Goal: Information Seeking & Learning: Learn about a topic

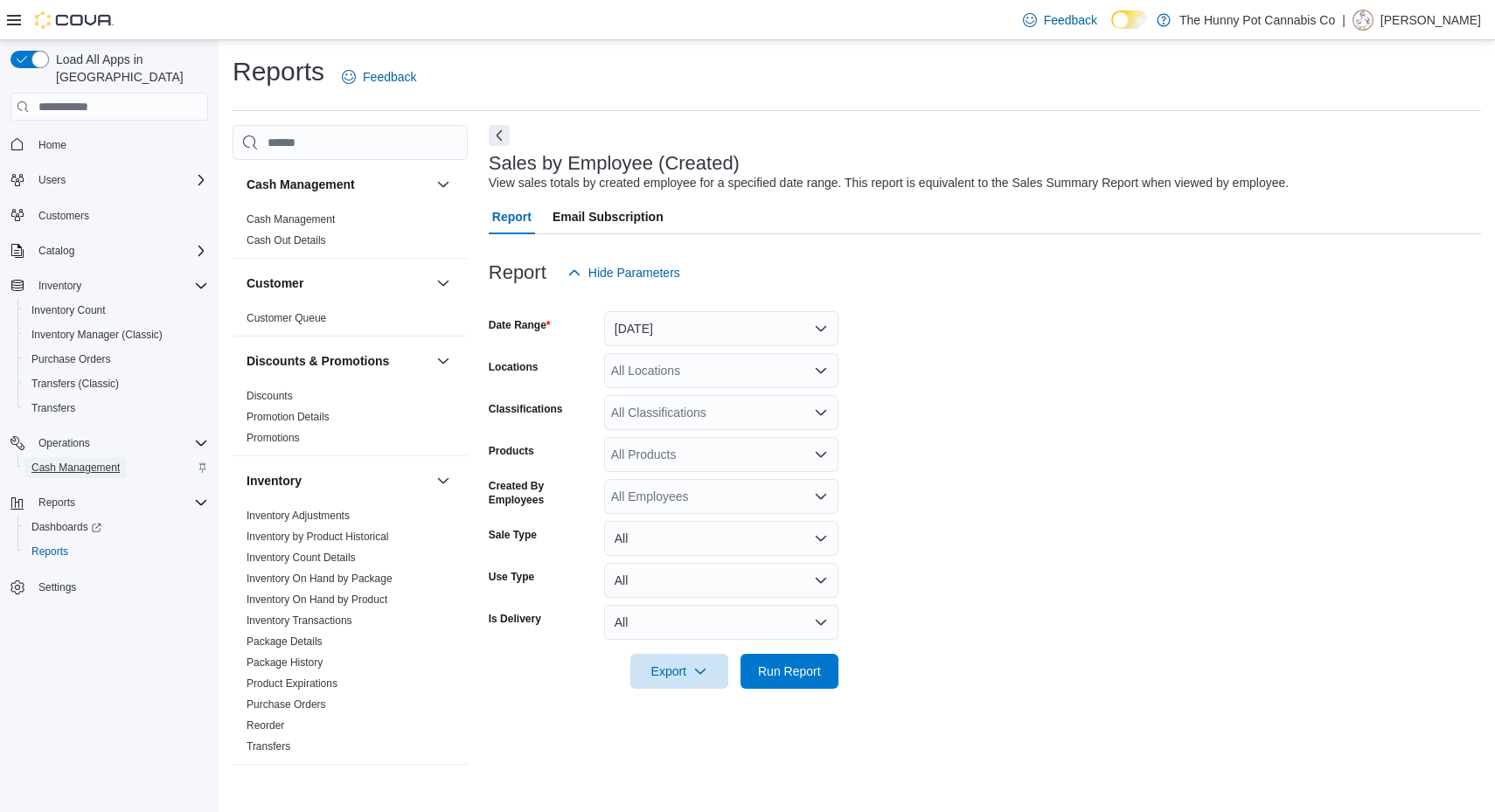
click at [92, 457] on span "Cash Management" at bounding box center [75, 467] width 88 height 21
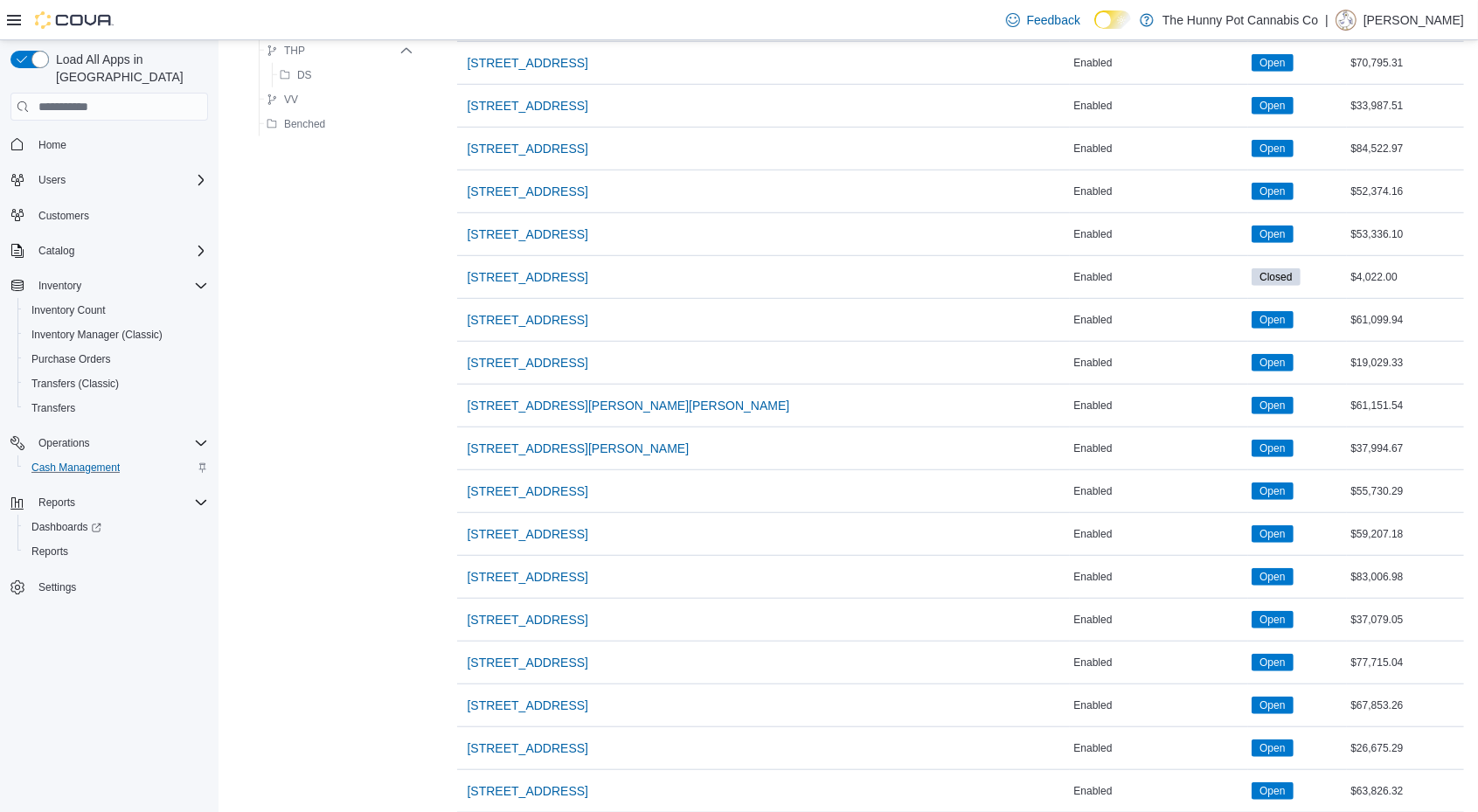
scroll to position [1368, 0]
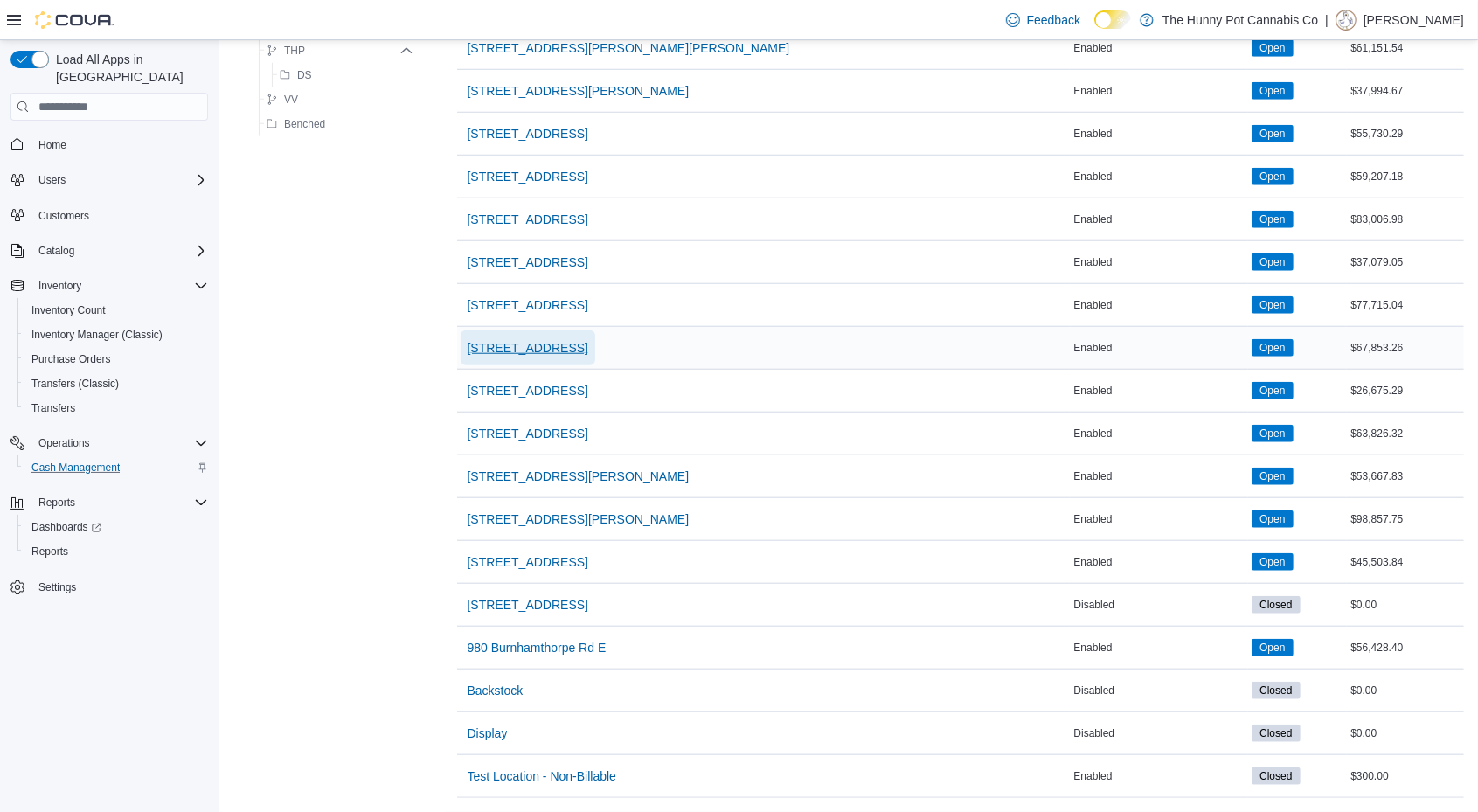
click at [488, 343] on span "[STREET_ADDRESS]" at bounding box center [527, 348] width 120 height 18
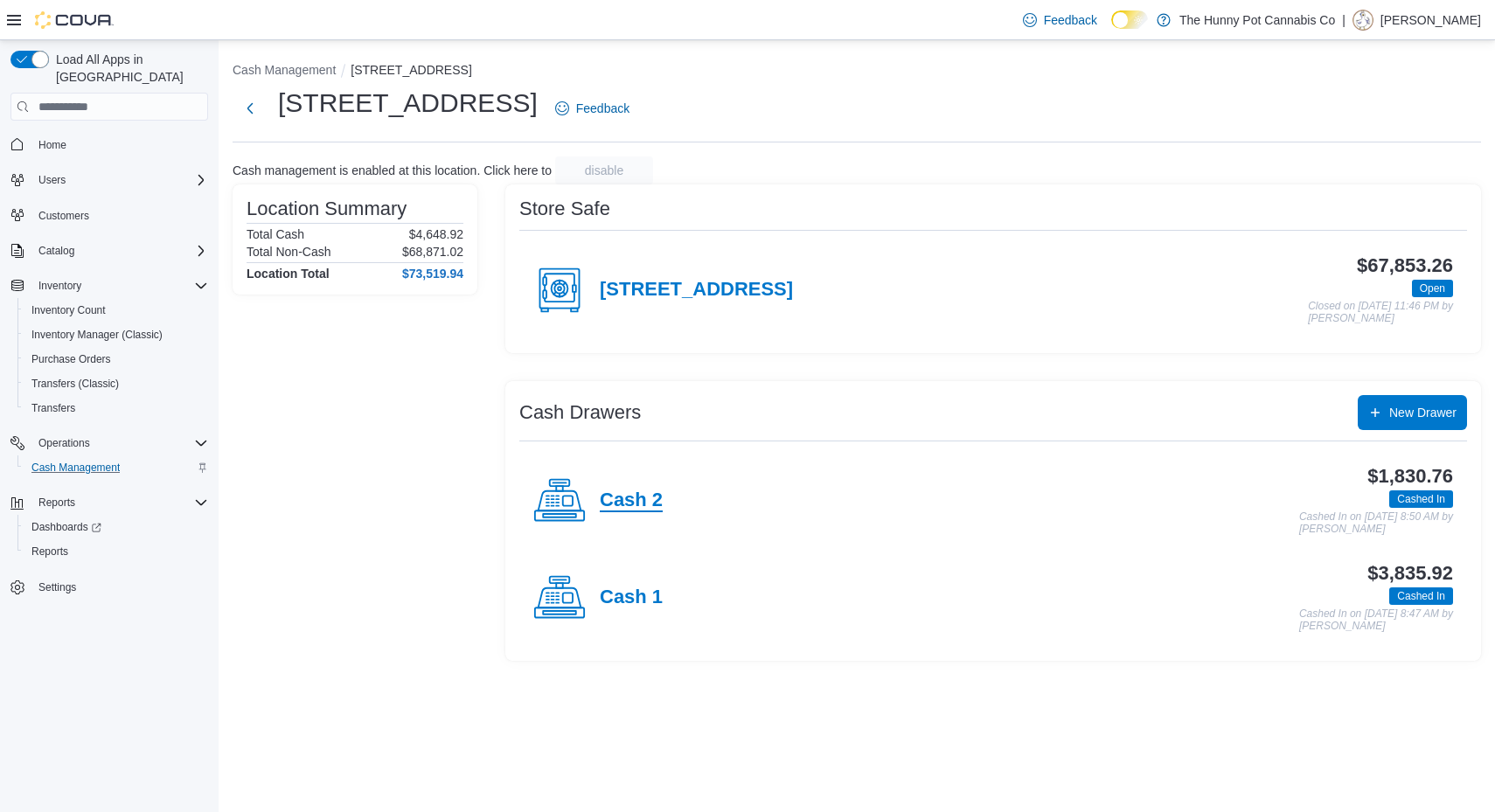
click at [607, 506] on h4 "Cash 2" at bounding box center [630, 501] width 63 height 23
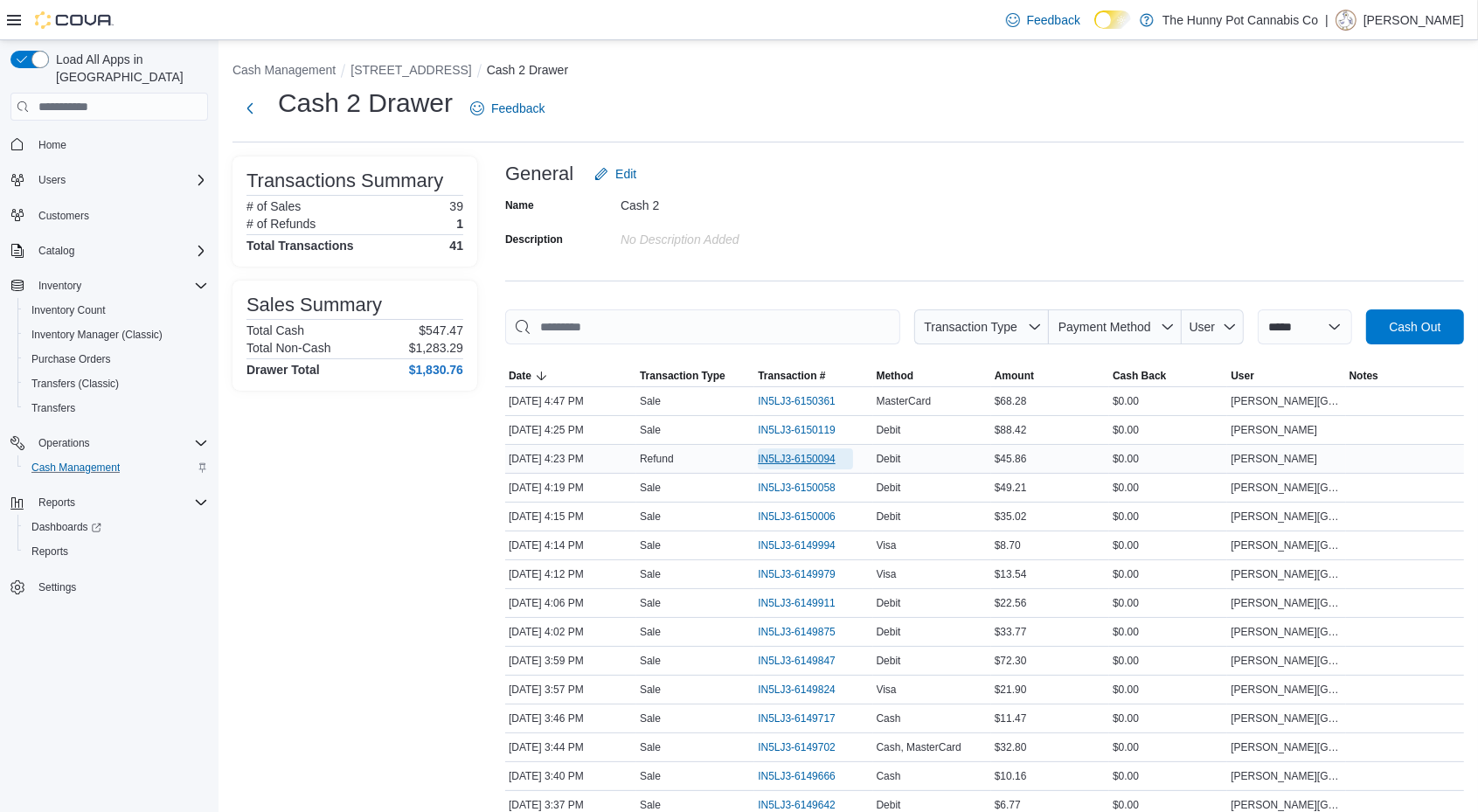
click at [783, 459] on span "IN5LJ3-6150094" at bounding box center [796, 459] width 77 height 14
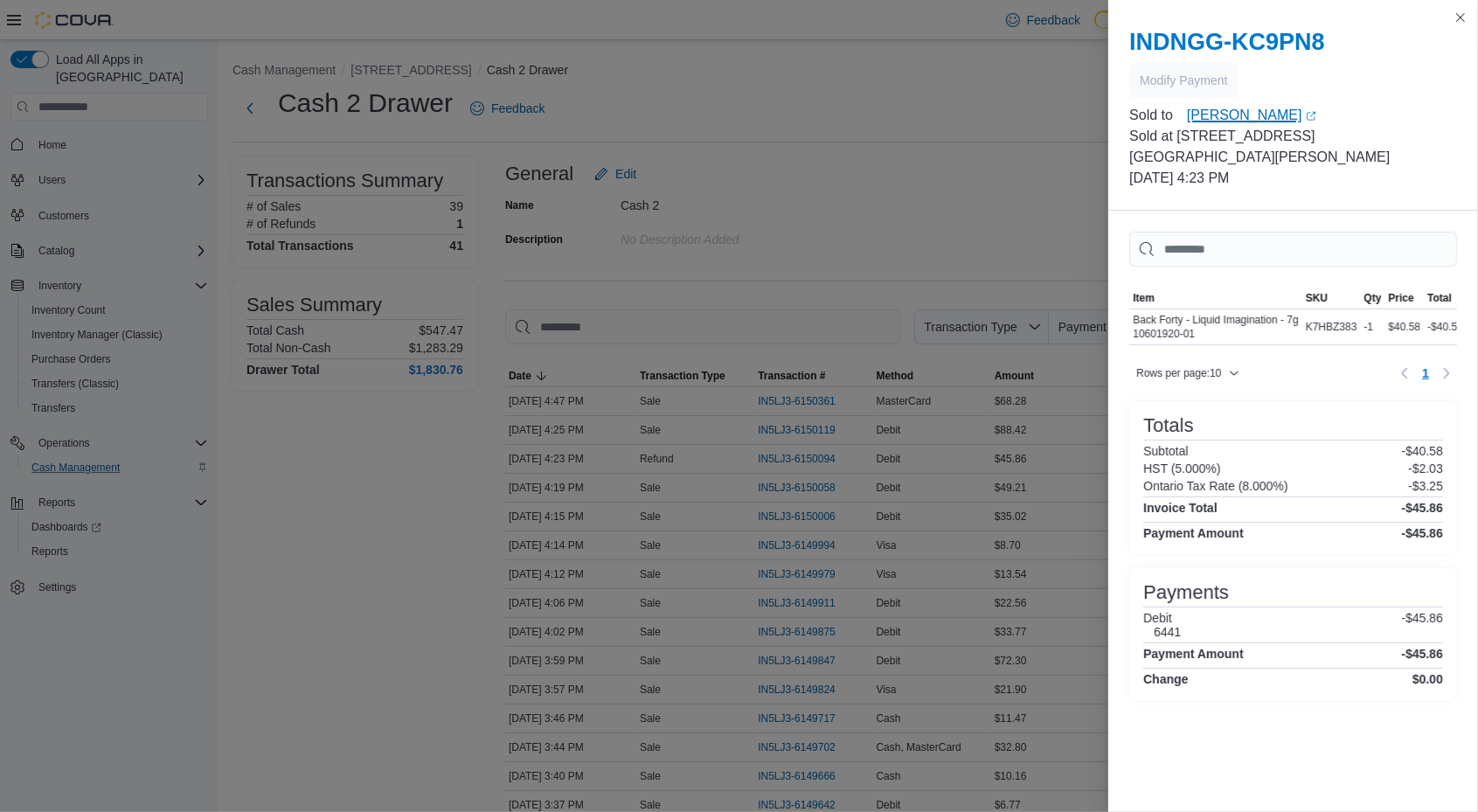
click at [1223, 118] on link "Jada Sinclair (opens in a new tab or window)" at bounding box center [1321, 116] width 270 height 21
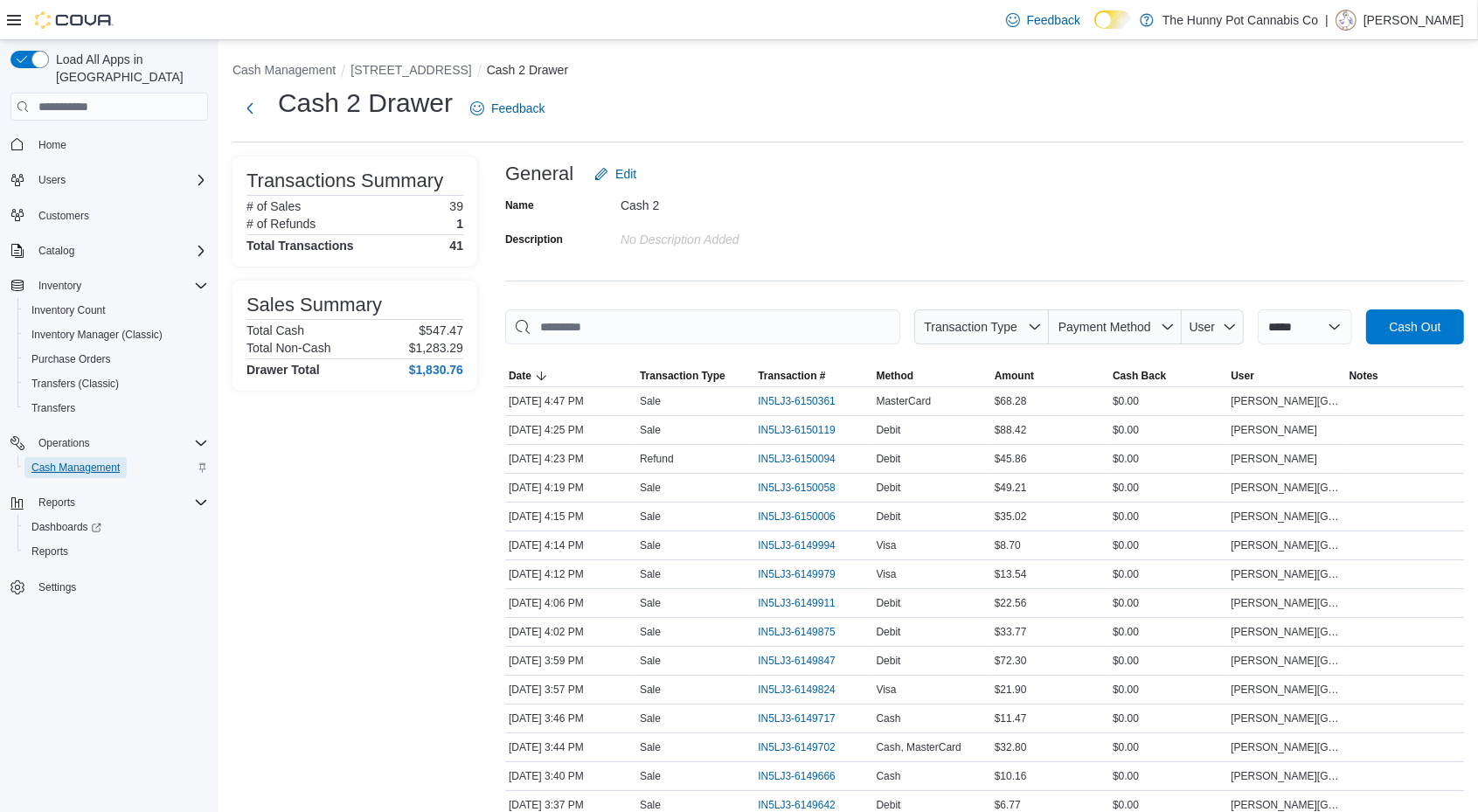
click at [103, 460] on span "Cash Management" at bounding box center [75, 467] width 88 height 14
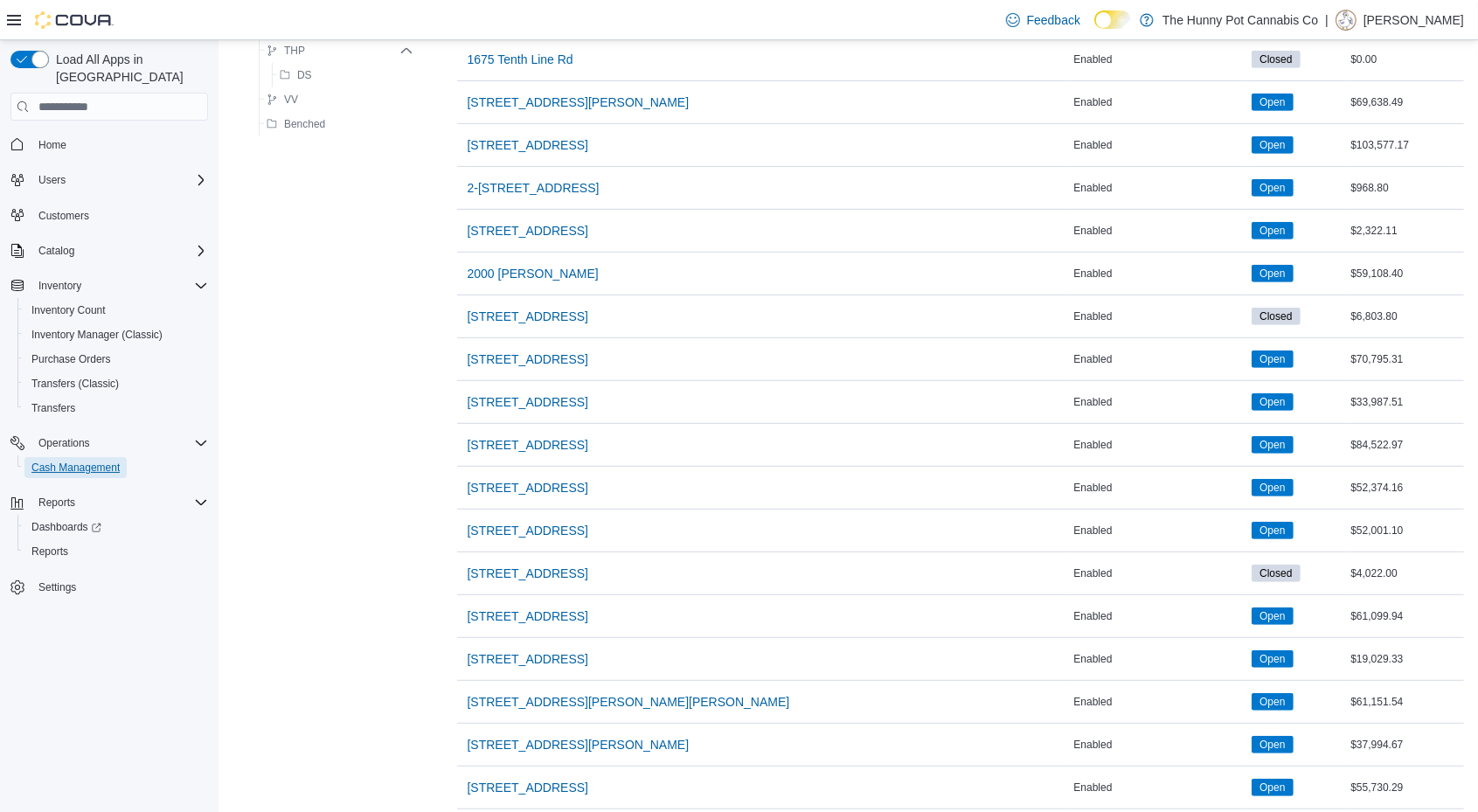
scroll to position [1368, 0]
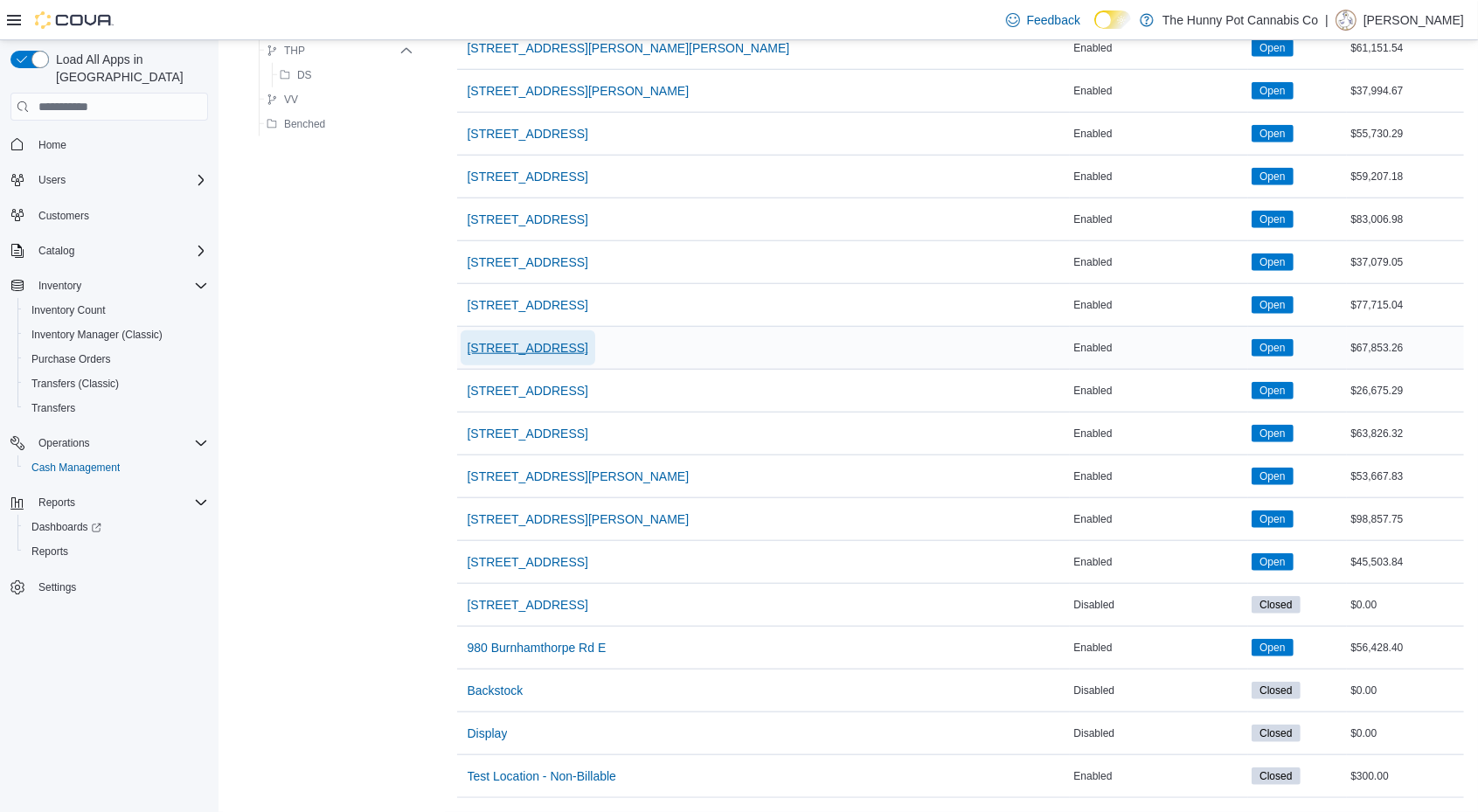
click at [535, 339] on span "[STREET_ADDRESS]" at bounding box center [527, 348] width 120 height 18
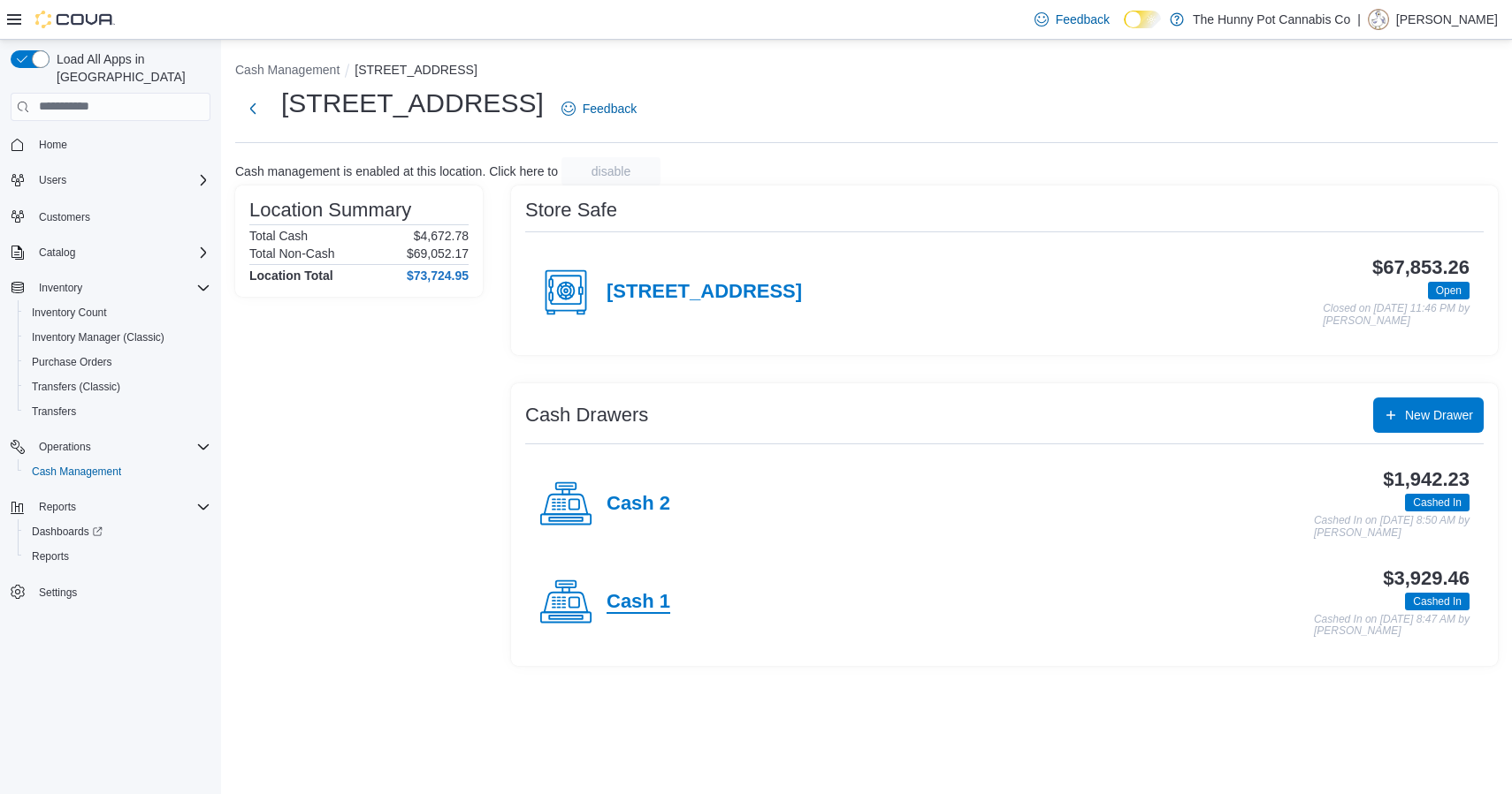
click at [641, 594] on h4 "Cash 1" at bounding box center [638, 603] width 64 height 23
click at [672, 505] on div "$1,955.66 Cashed In Cashed In on October 11, 2025 8:50 AM by Dillon Marquez" at bounding box center [1069, 504] width 799 height 70
click at [642, 504] on h4 "Cash 2" at bounding box center [638, 505] width 64 height 23
click at [605, 599] on div "Cash 1" at bounding box center [604, 602] width 131 height 53
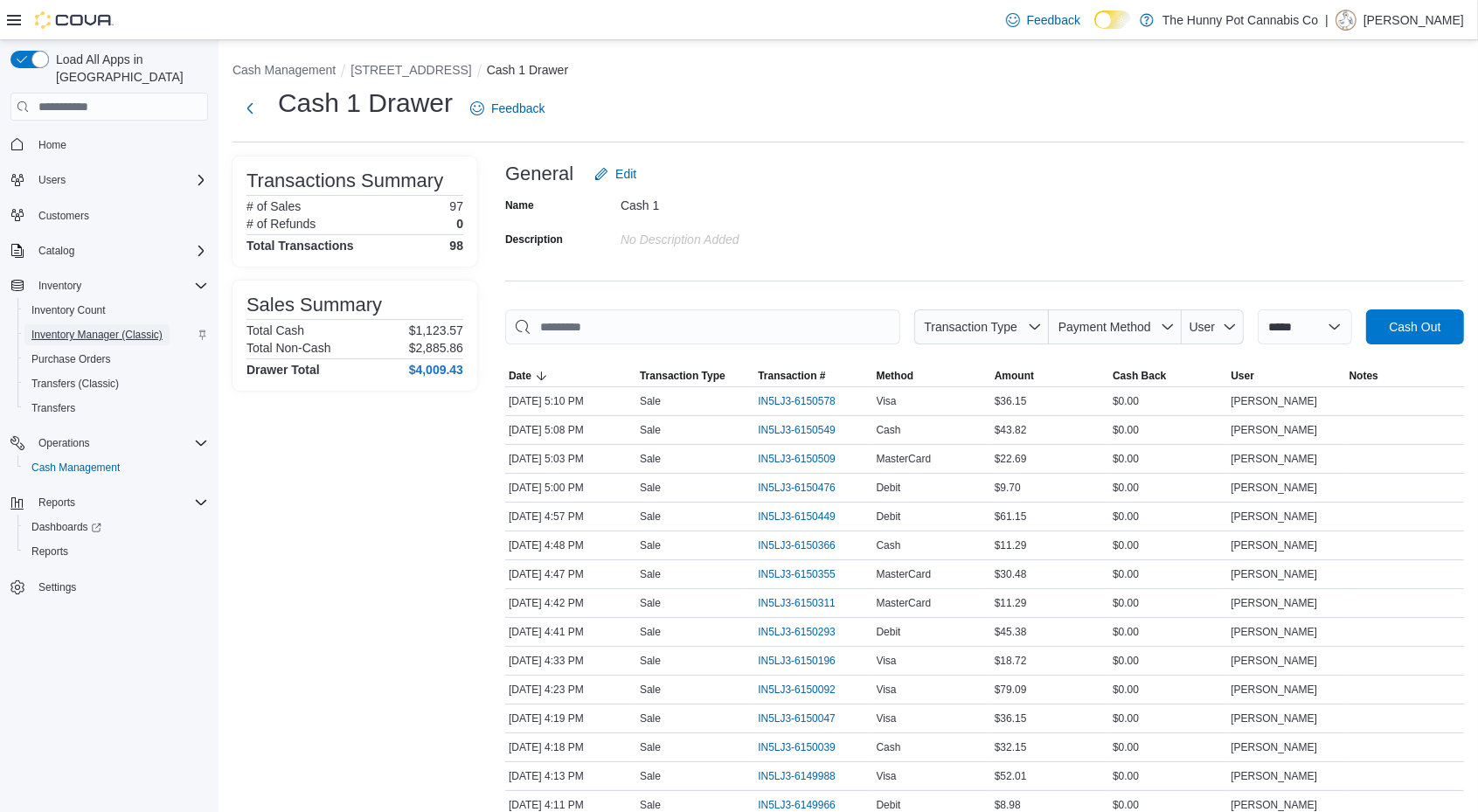
click at [126, 328] on span "Inventory Manager (Classic)" at bounding box center [96, 335] width 131 height 14
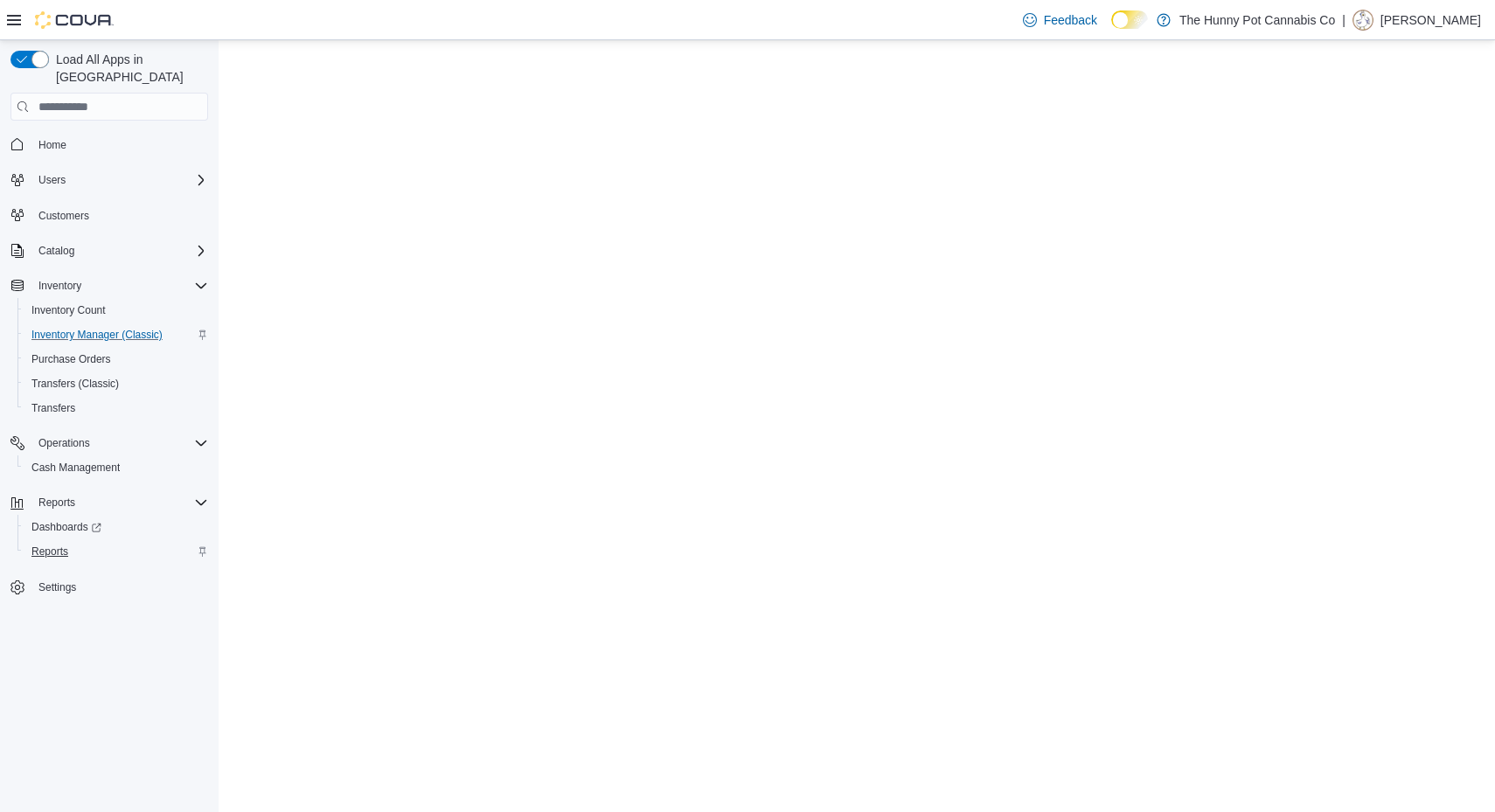
click at [58, 545] on span "Reports" at bounding box center [49, 552] width 37 height 14
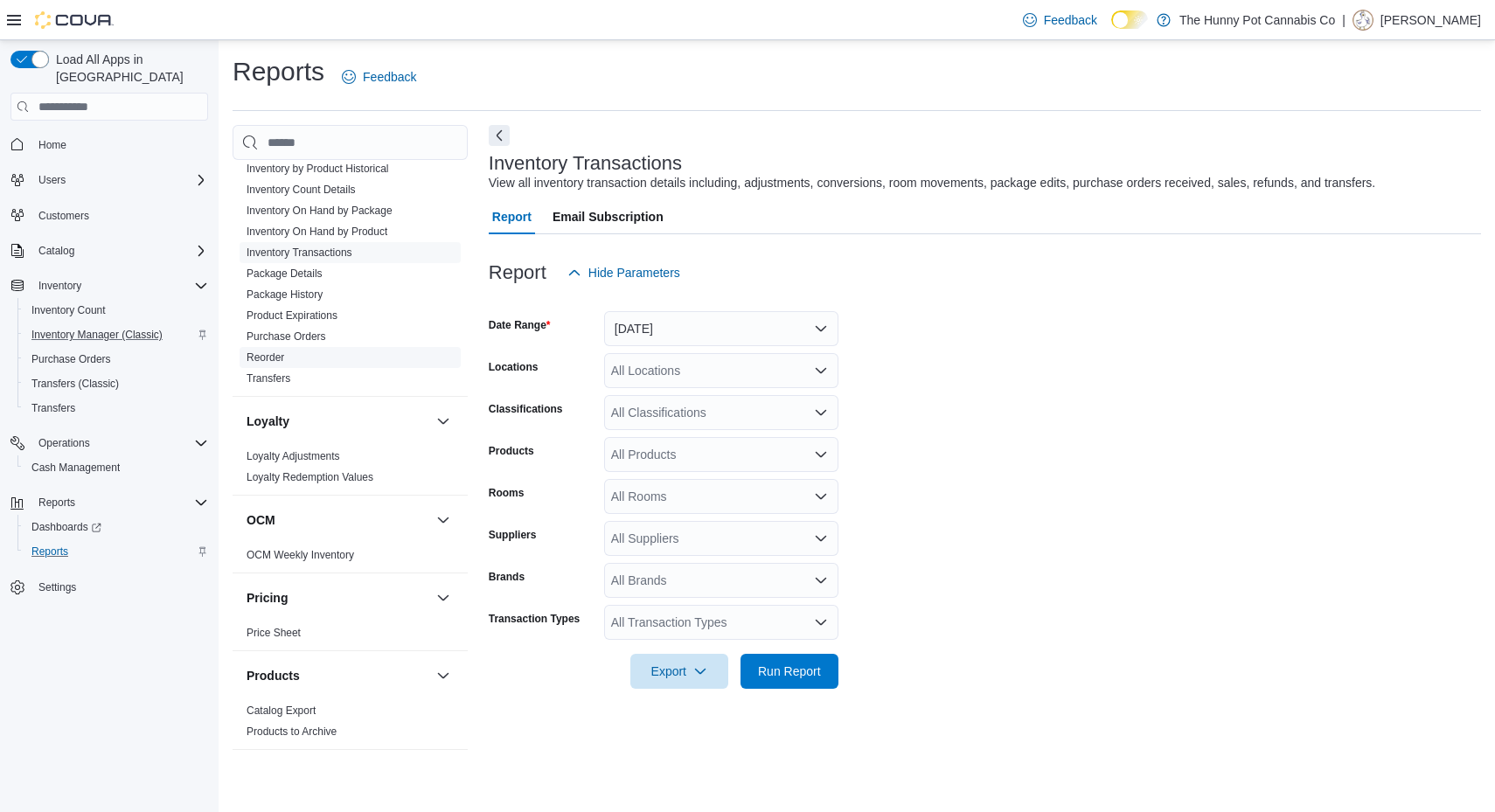
scroll to position [367, 0]
click at [272, 356] on link "Reorder" at bounding box center [265, 359] width 37 height 12
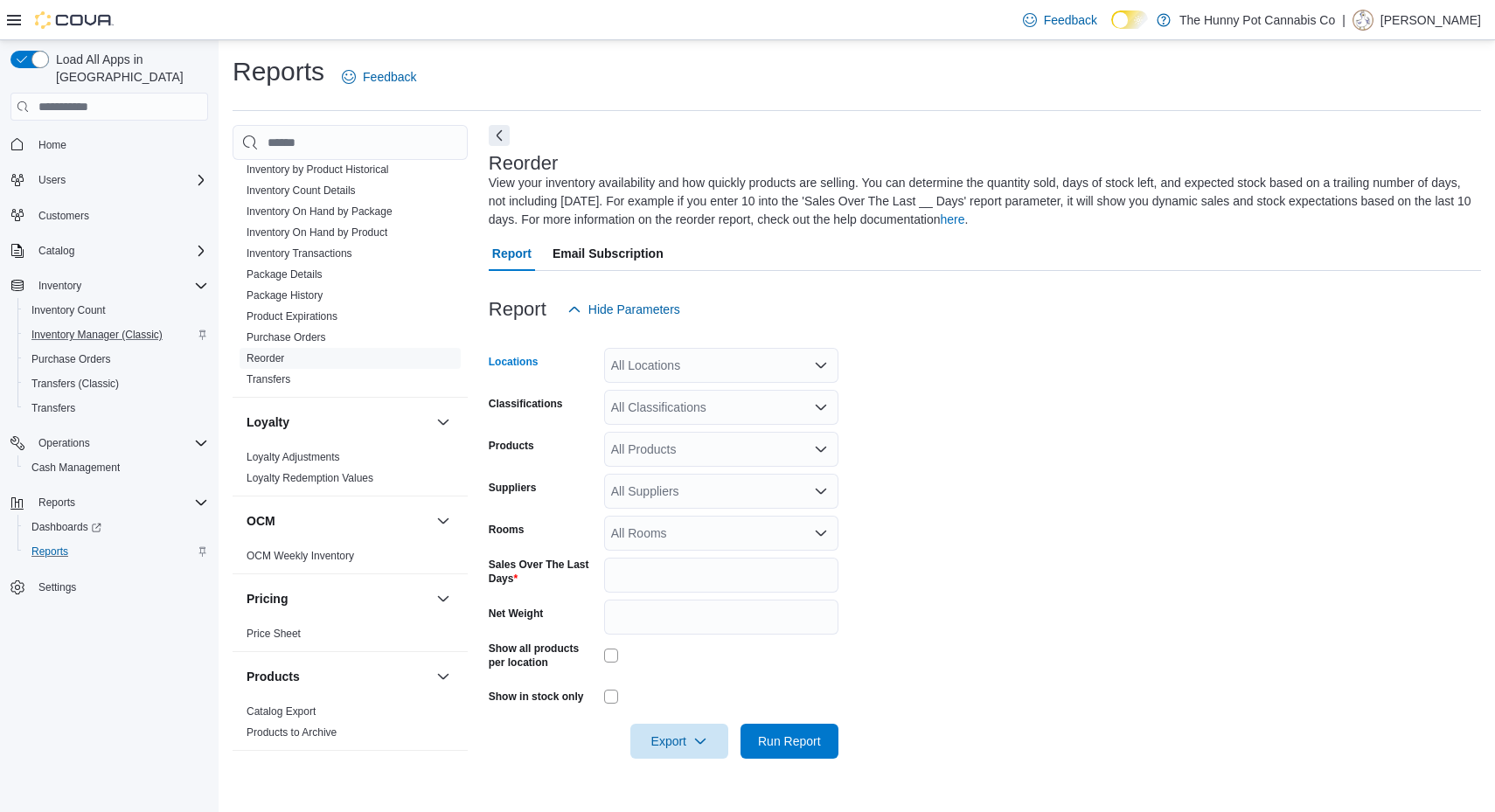
click at [660, 368] on div "All Locations" at bounding box center [720, 365] width 234 height 35
type input "****"
click at [713, 394] on span "[STREET_ADDRESS]" at bounding box center [710, 395] width 120 height 18
click at [1117, 407] on form "Locations 5035 Hurontario St Classifications All Classifications Products All P…" at bounding box center [985, 542] width 992 height 432
click at [683, 735] on span "Export" at bounding box center [679, 740] width 77 height 35
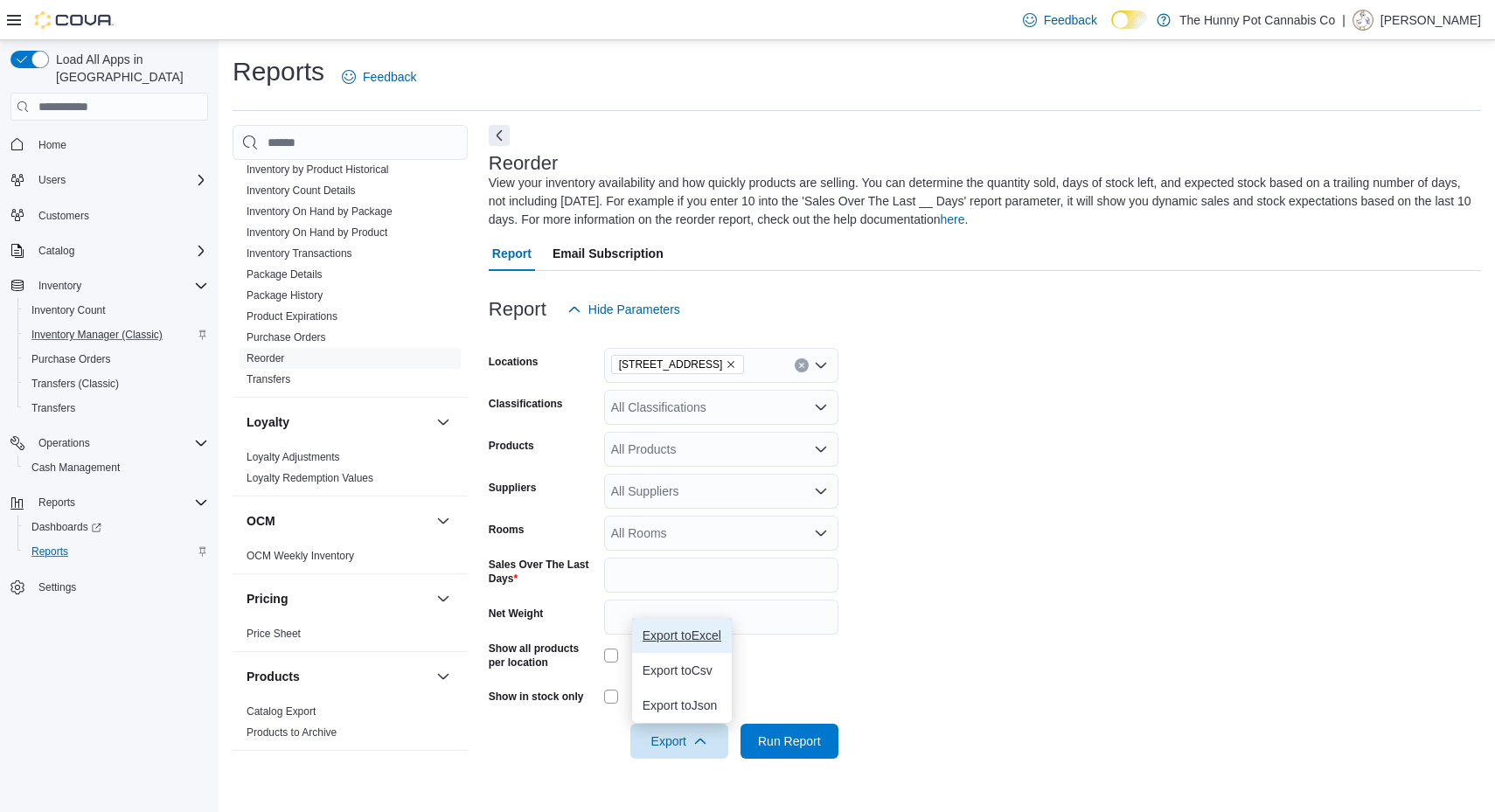
click at [679, 637] on span "Export to Excel" at bounding box center [681, 636] width 78 height 14
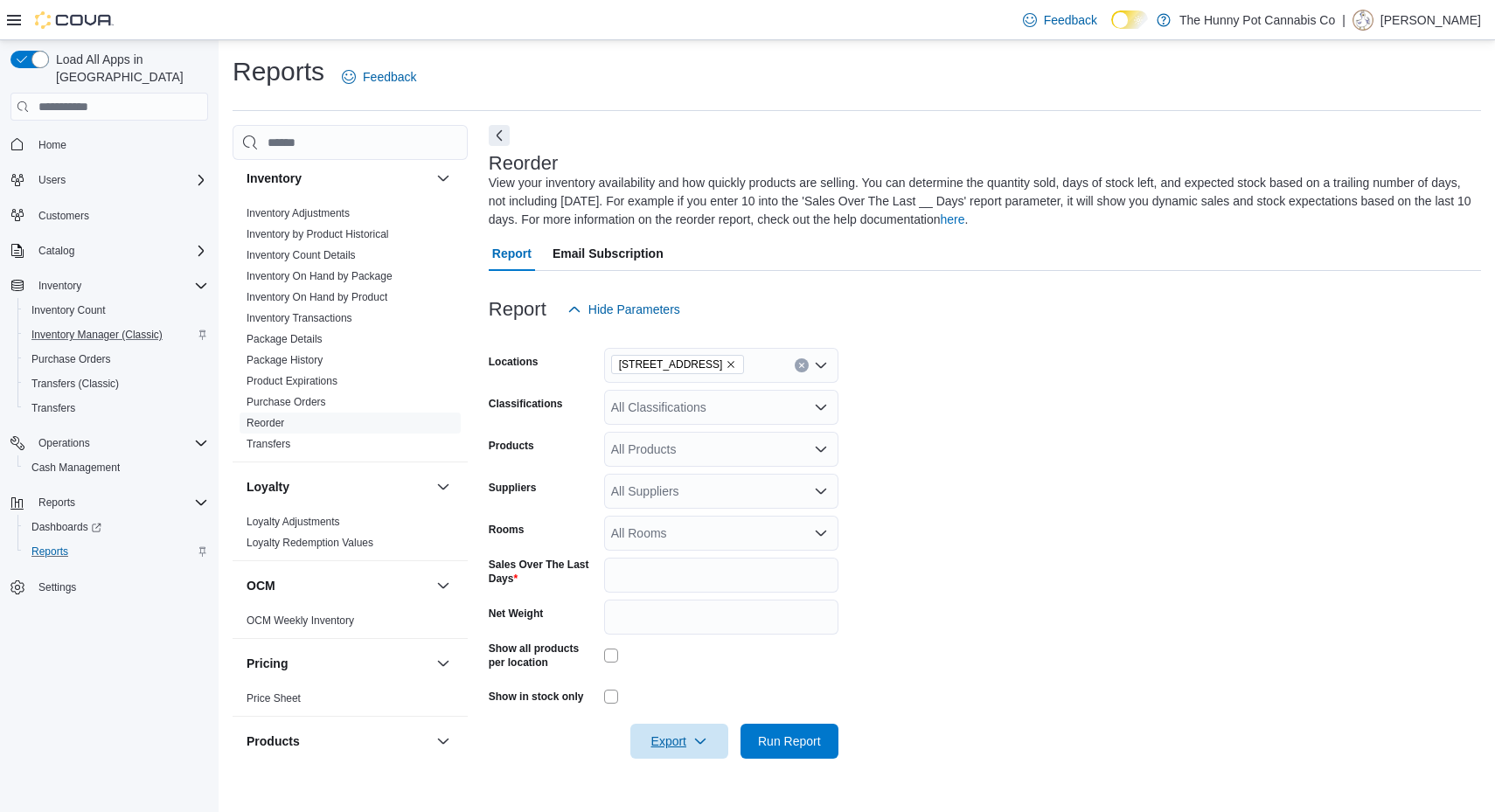
scroll to position [299, 0]
click at [385, 296] on link "Inventory On Hand by Product" at bounding box center [317, 301] width 141 height 12
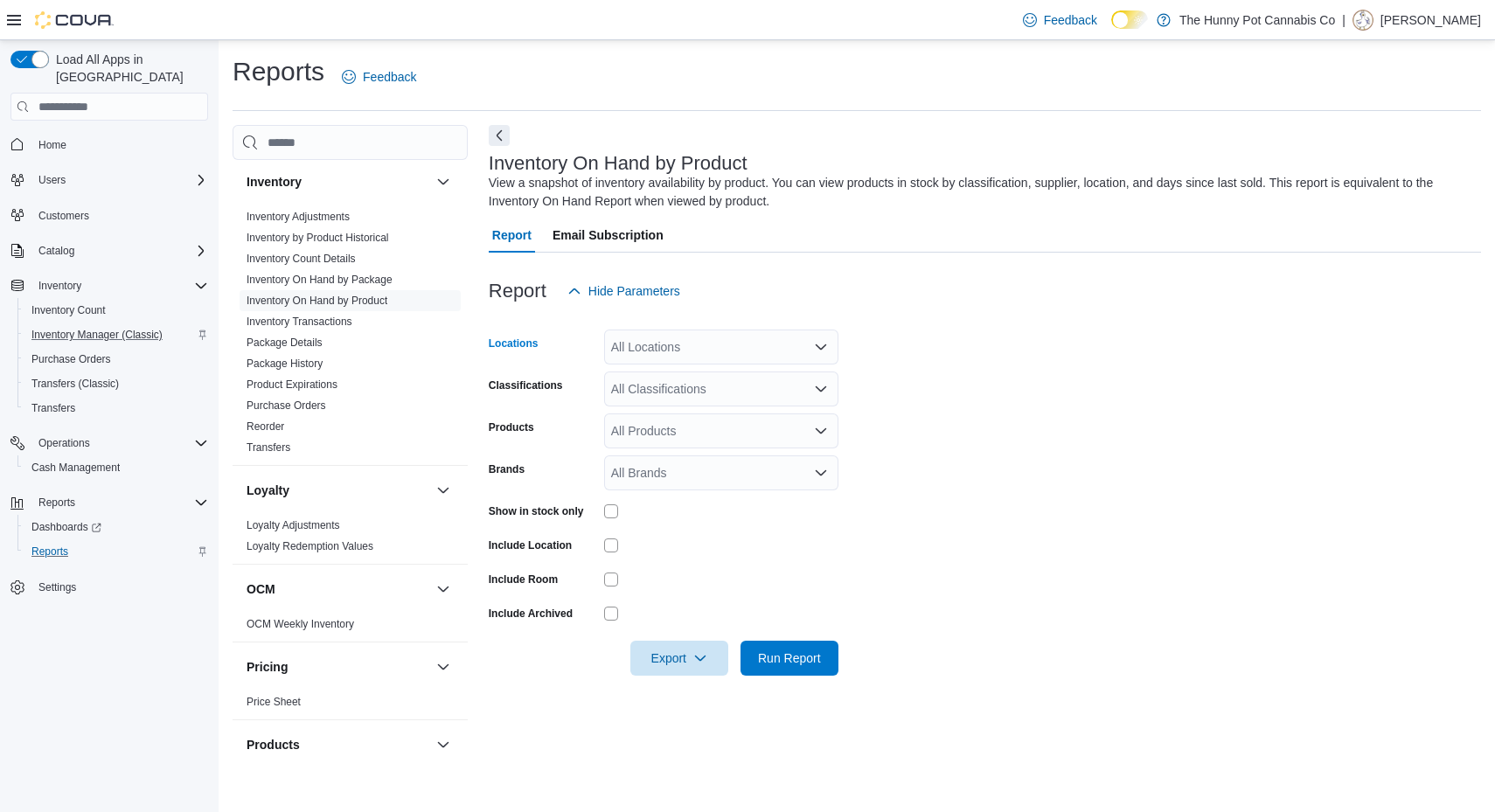
click at [713, 341] on div "All Locations" at bounding box center [720, 346] width 234 height 35
type input "***"
click at [699, 371] on span "Backstock" at bounding box center [678, 377] width 56 height 18
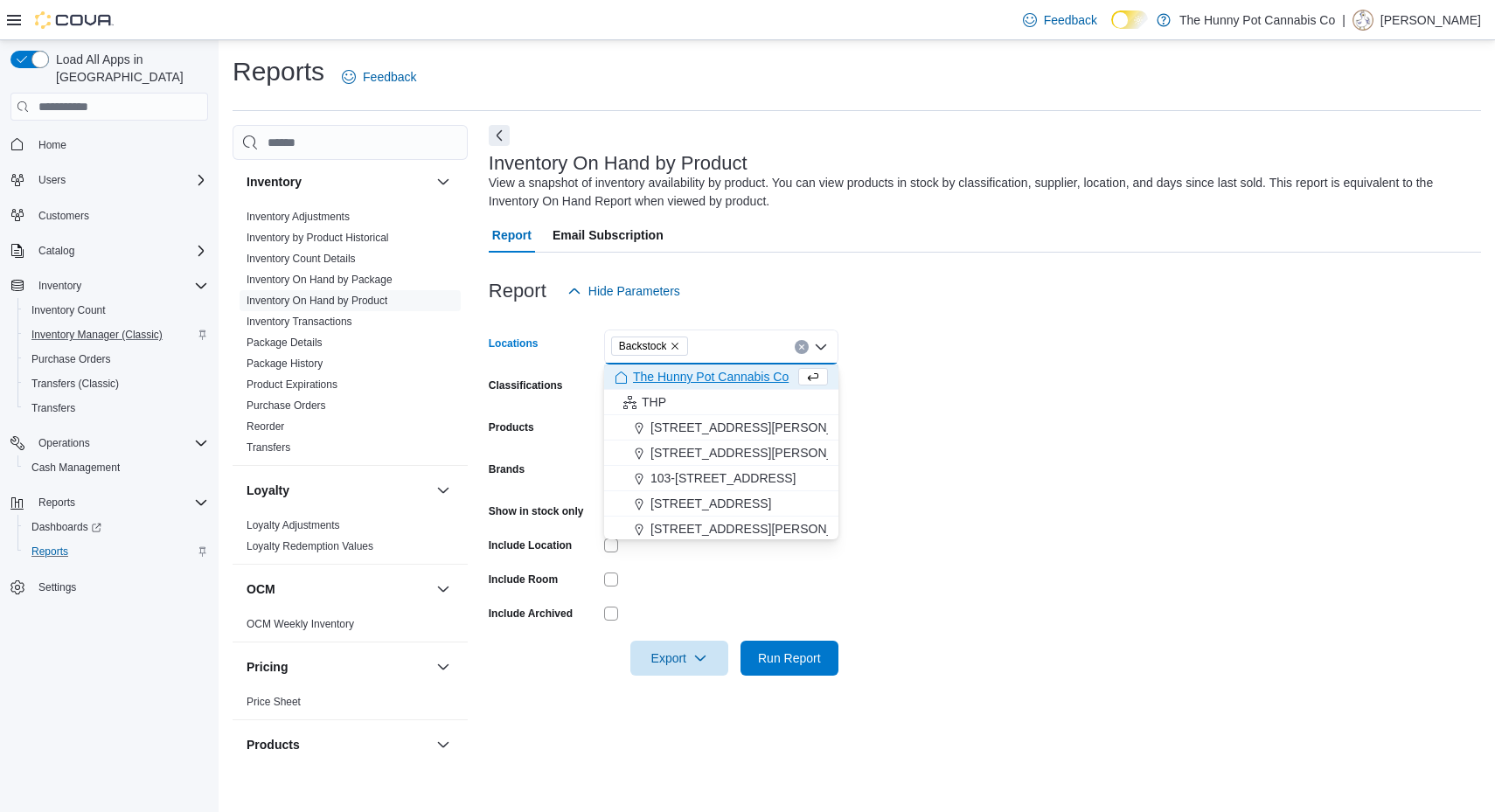
click at [1107, 342] on form "Locations Backstock Combo box. Selected. Backstock. Press Backspace to delete B…" at bounding box center [985, 492] width 992 height 367
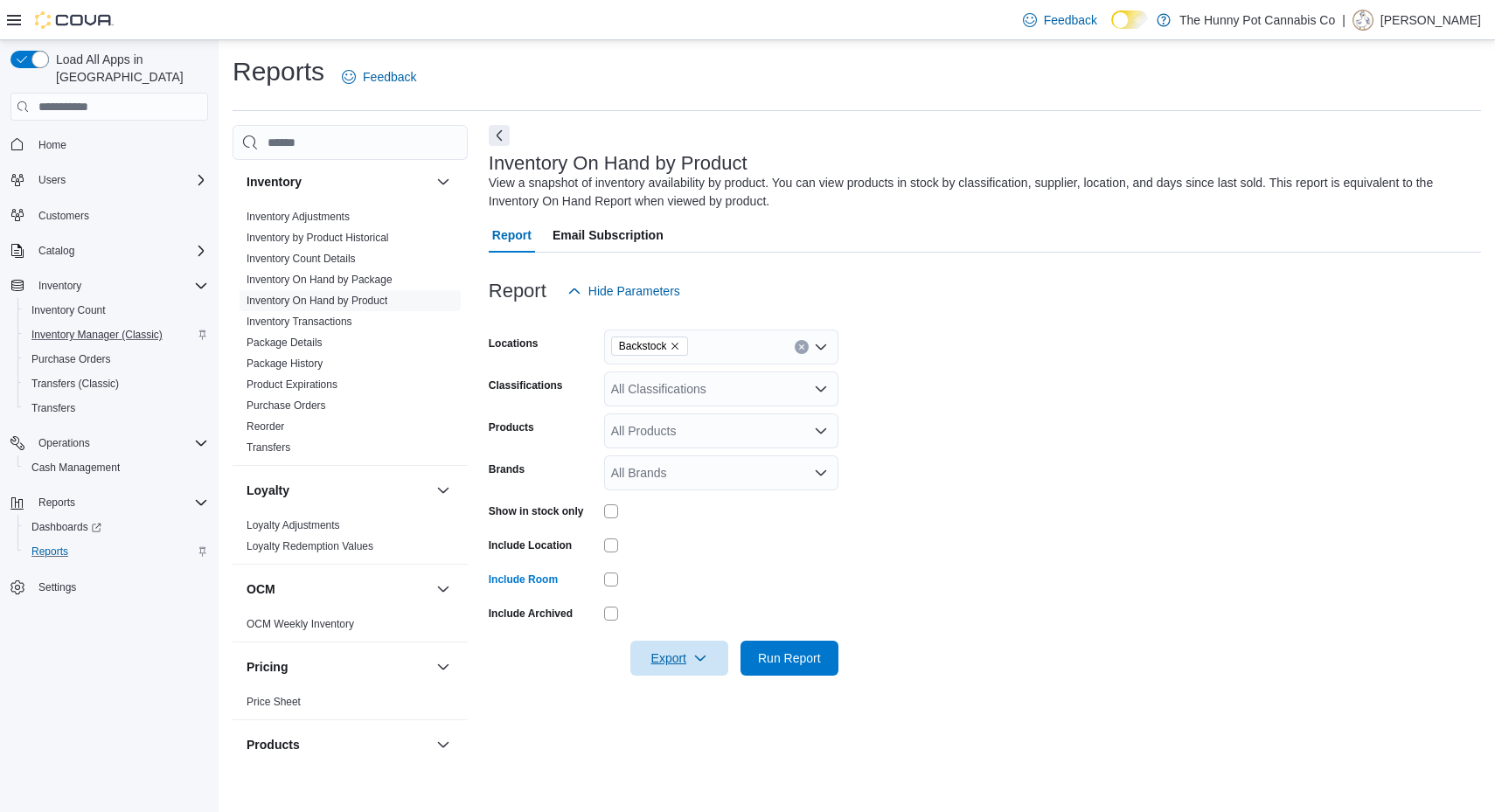
click at [701, 654] on icon "button" at bounding box center [700, 658] width 14 height 14
click at [687, 693] on span "Export to Excel" at bounding box center [681, 694] width 78 height 14
click at [795, 44] on div "Reports Feedback Cash Management Cash Management Cash Out Details Customer Cust…" at bounding box center [856, 411] width 1276 height 743
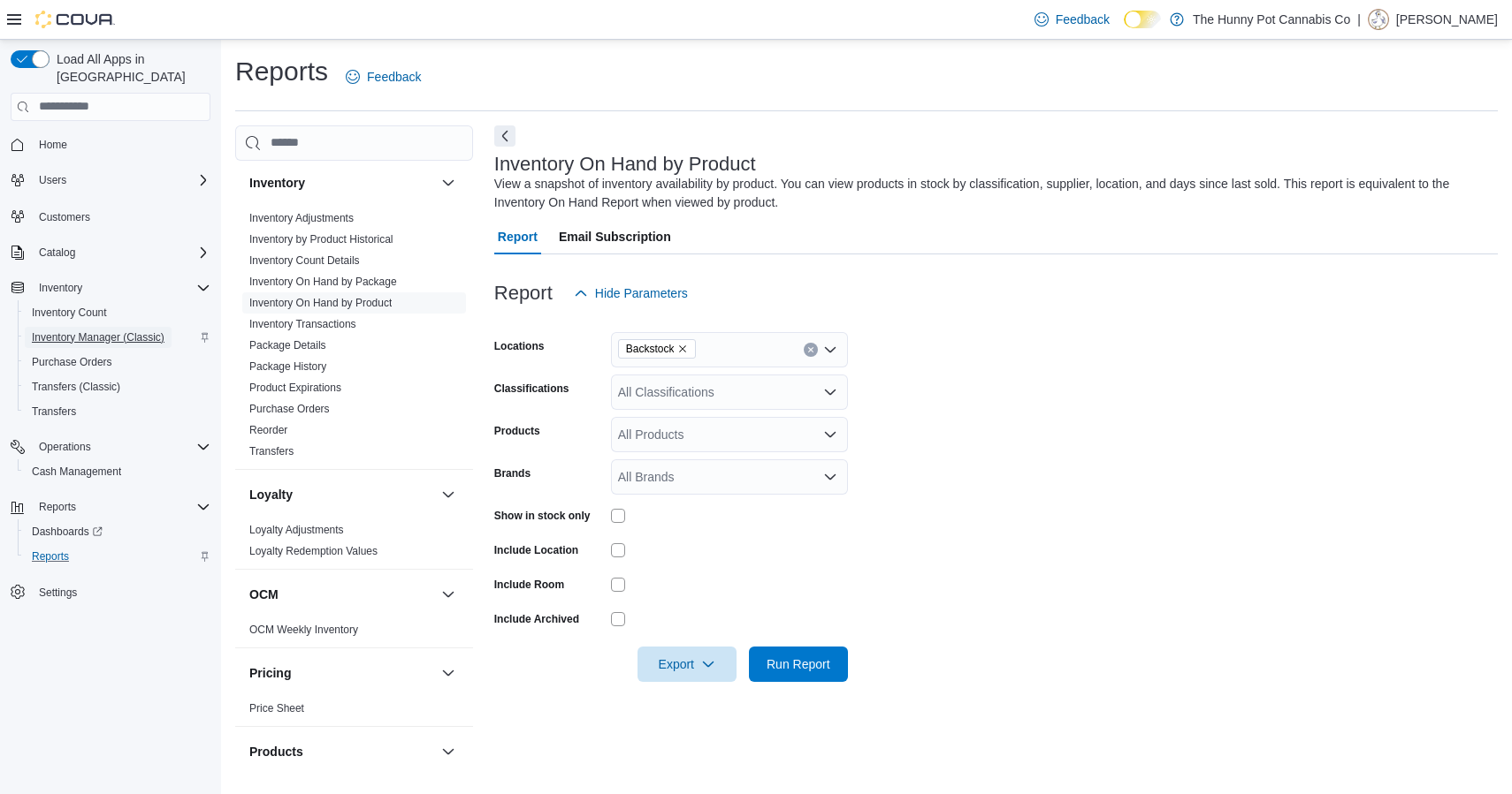
click at [107, 330] on span "Inventory Manager (Classic)" at bounding box center [97, 338] width 132 height 14
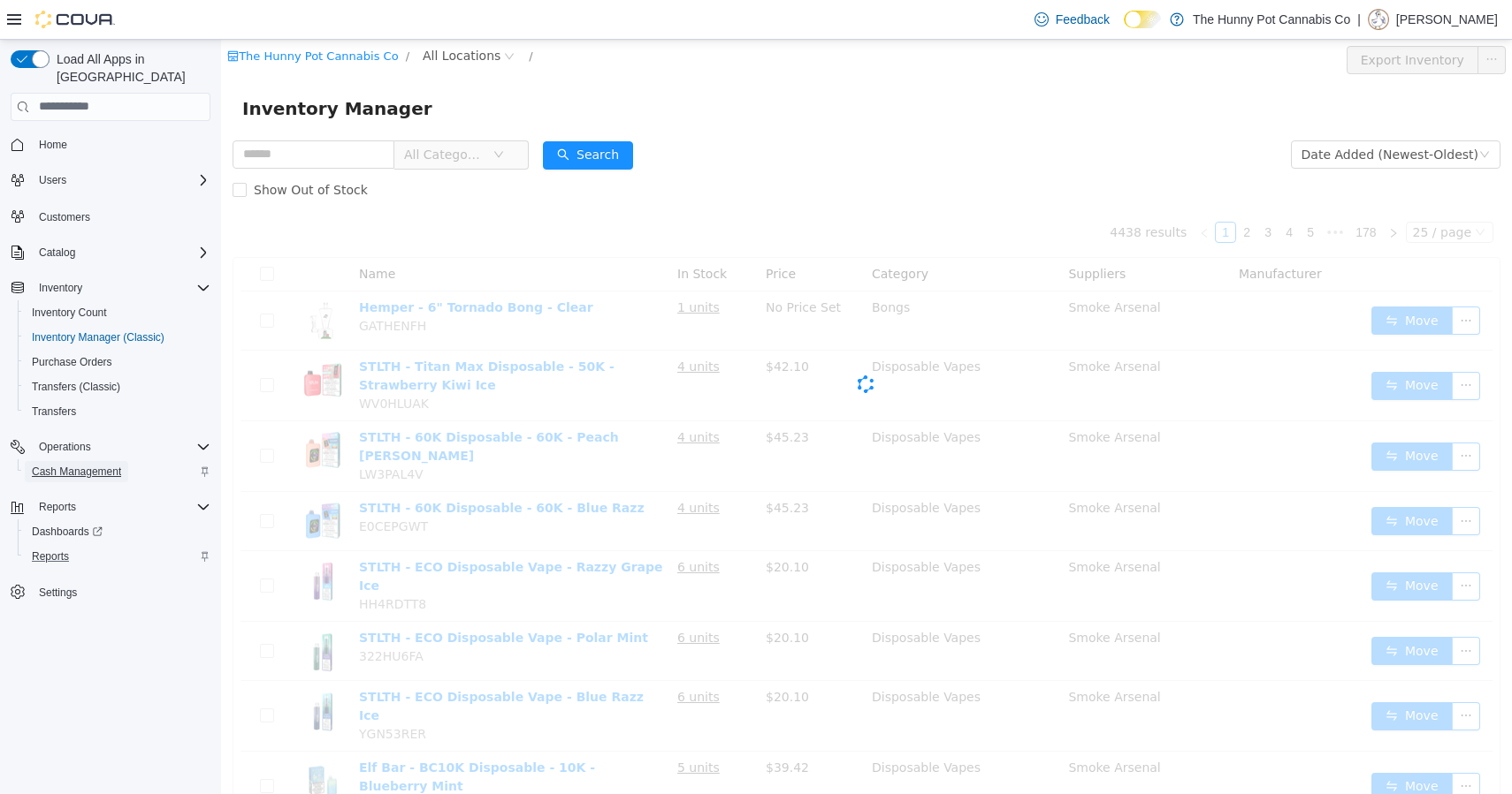
click at [68, 465] on span "Cash Management" at bounding box center [76, 472] width 89 height 14
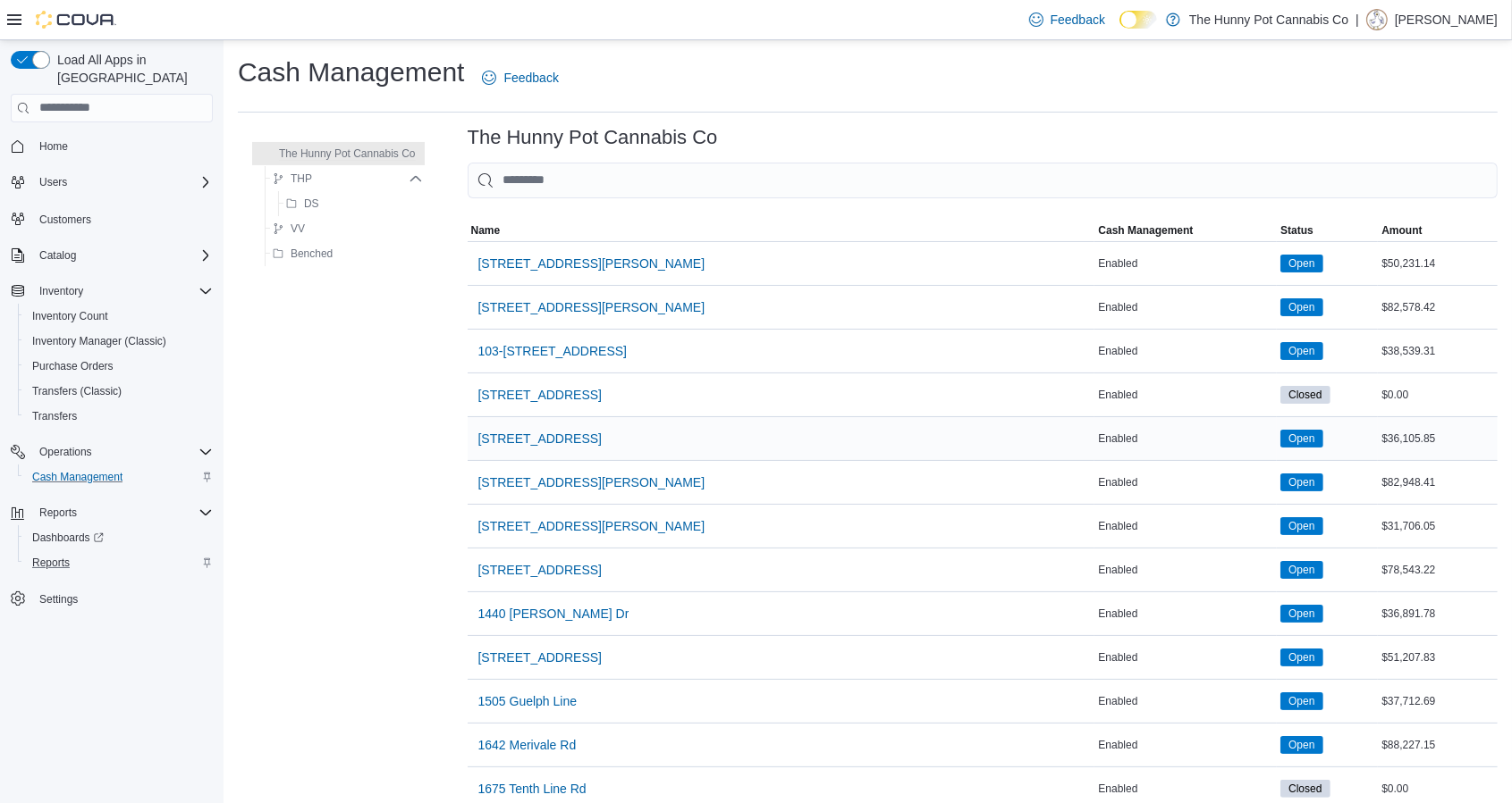
scroll to position [76, 0]
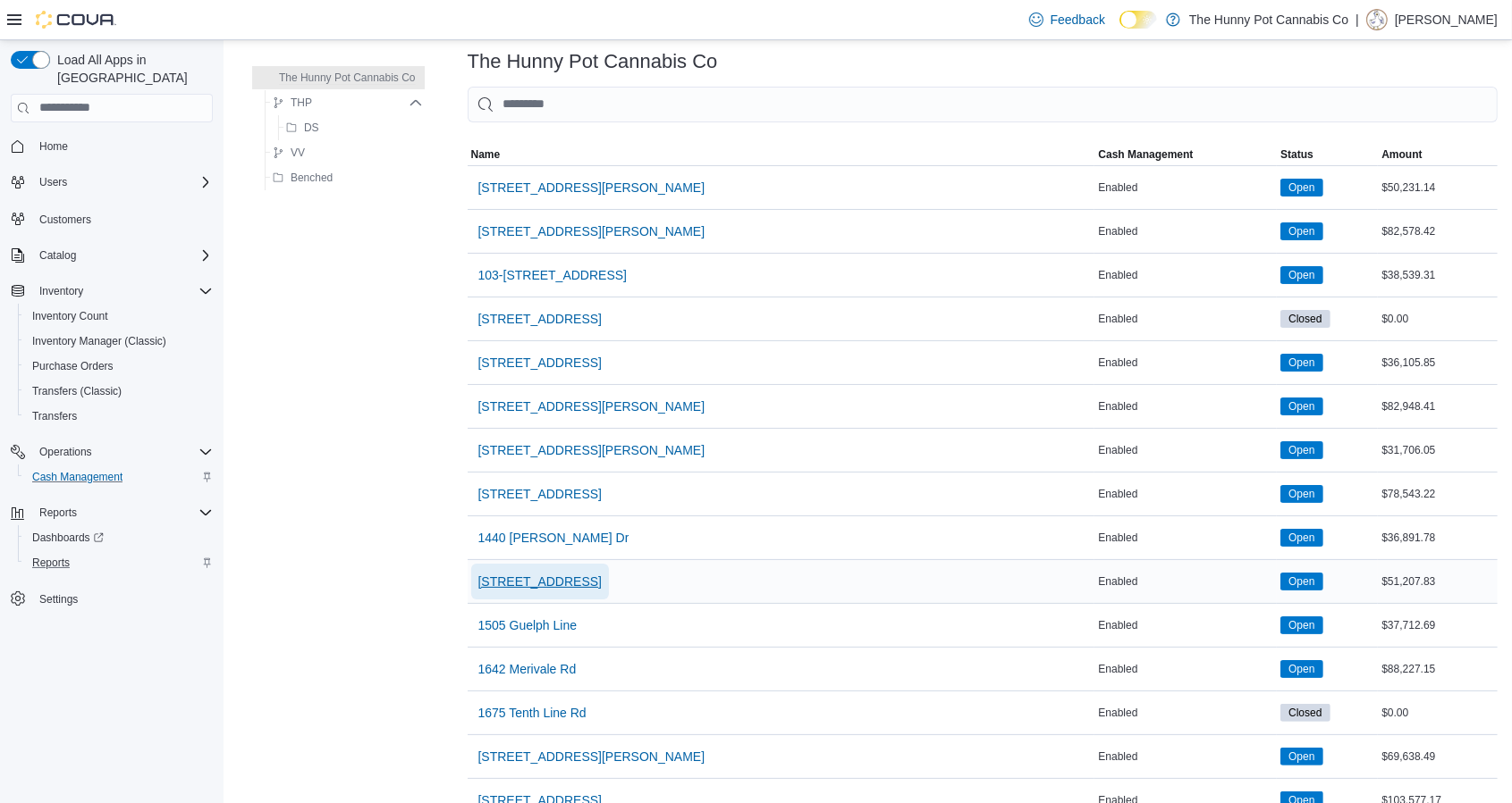
click at [573, 580] on span "[STREET_ADDRESS]" at bounding box center [539, 582] width 123 height 18
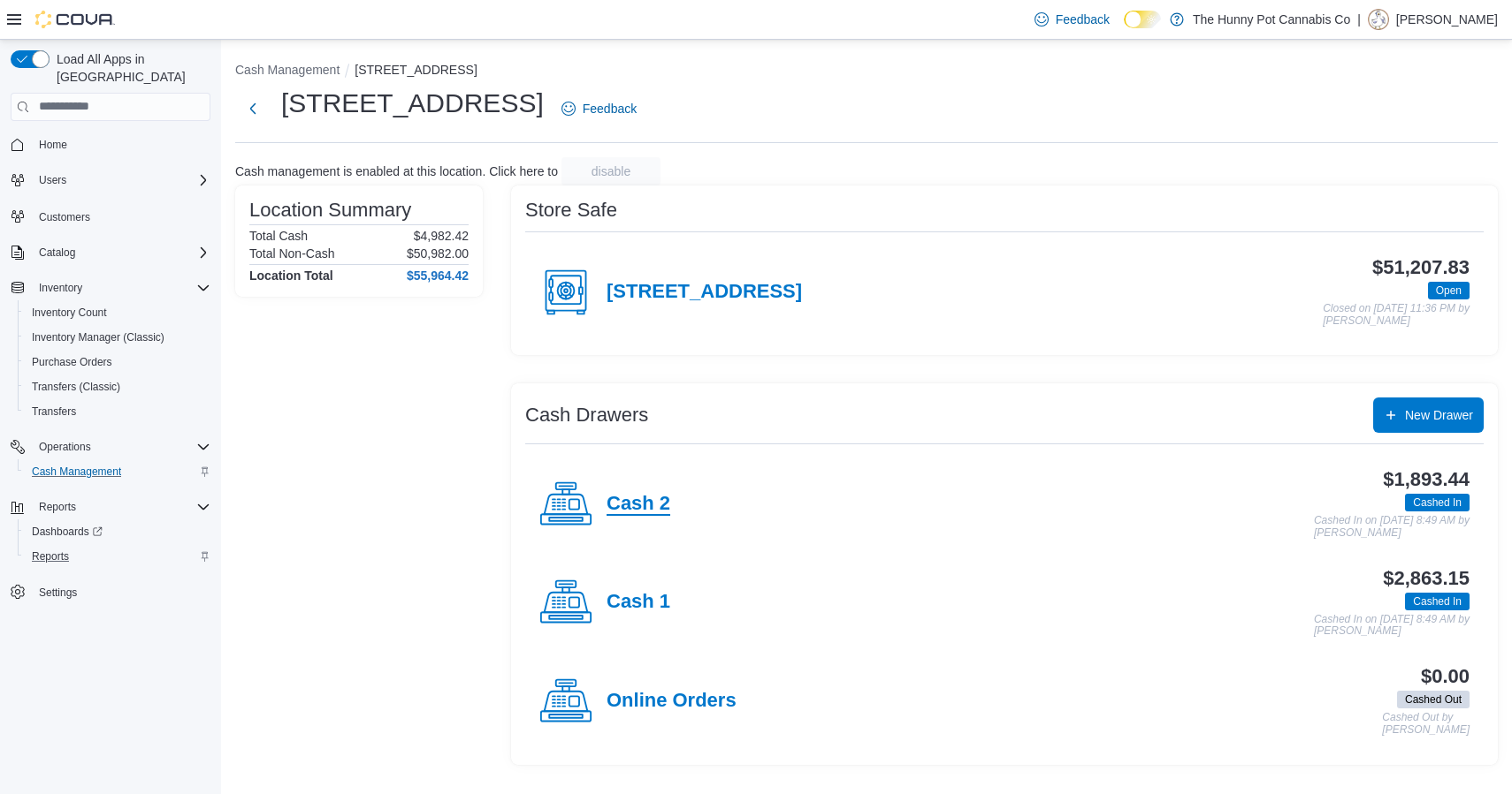
click at [634, 504] on h4 "Cash 2" at bounding box center [638, 505] width 64 height 23
click at [647, 595] on h4 "Cash 1" at bounding box center [638, 603] width 64 height 23
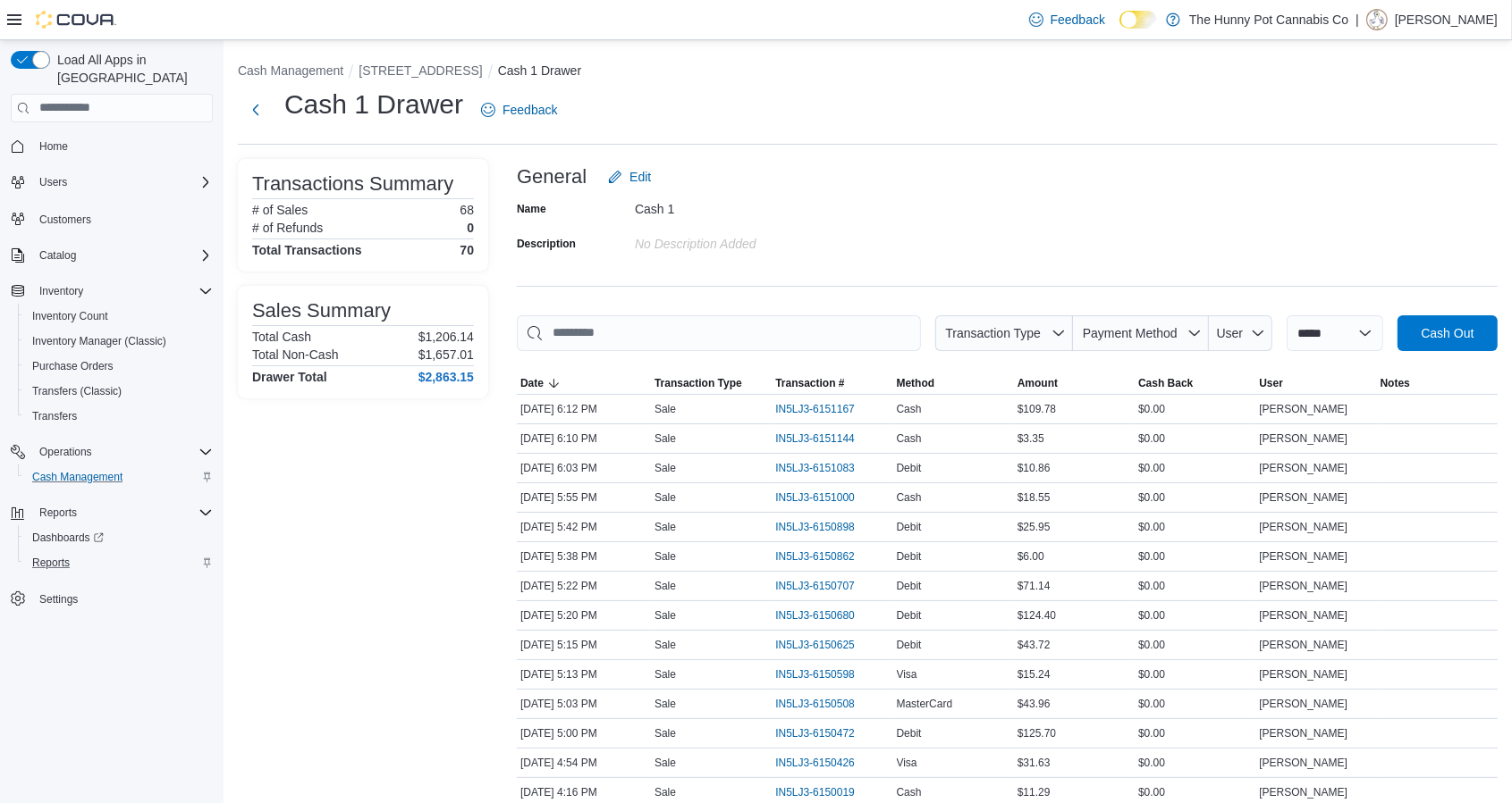
click at [78, 107] on div "Load All Apps in New Hub Home Users Customers Catalog Inventory Inventory Count…" at bounding box center [112, 354] width 217 height 622
click at [63, 139] on span "Home" at bounding box center [53, 147] width 28 height 15
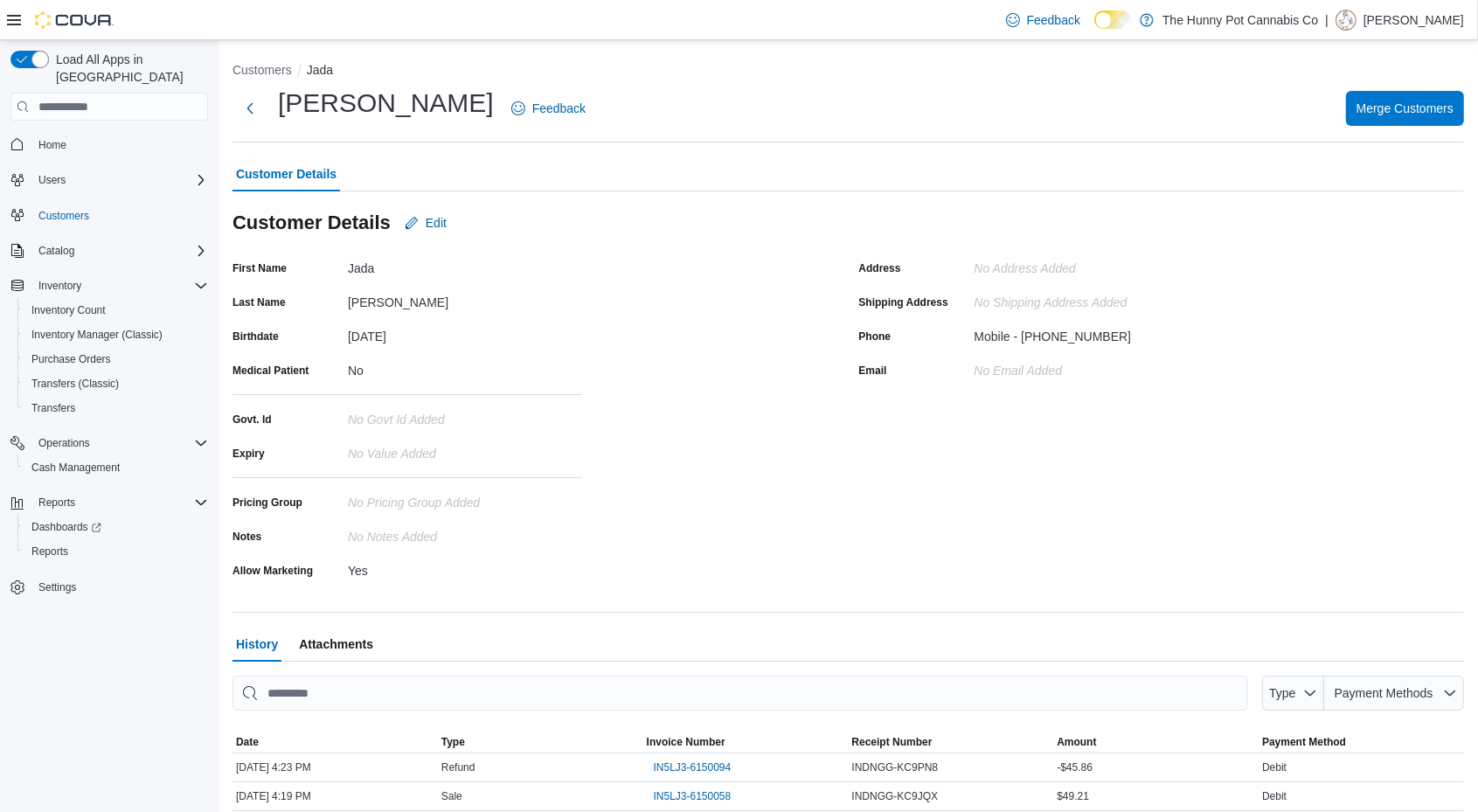
click at [407, 333] on div "[DATE]" at bounding box center [465, 333] width 234 height 21
click at [416, 337] on div "[DATE]" at bounding box center [465, 333] width 234 height 21
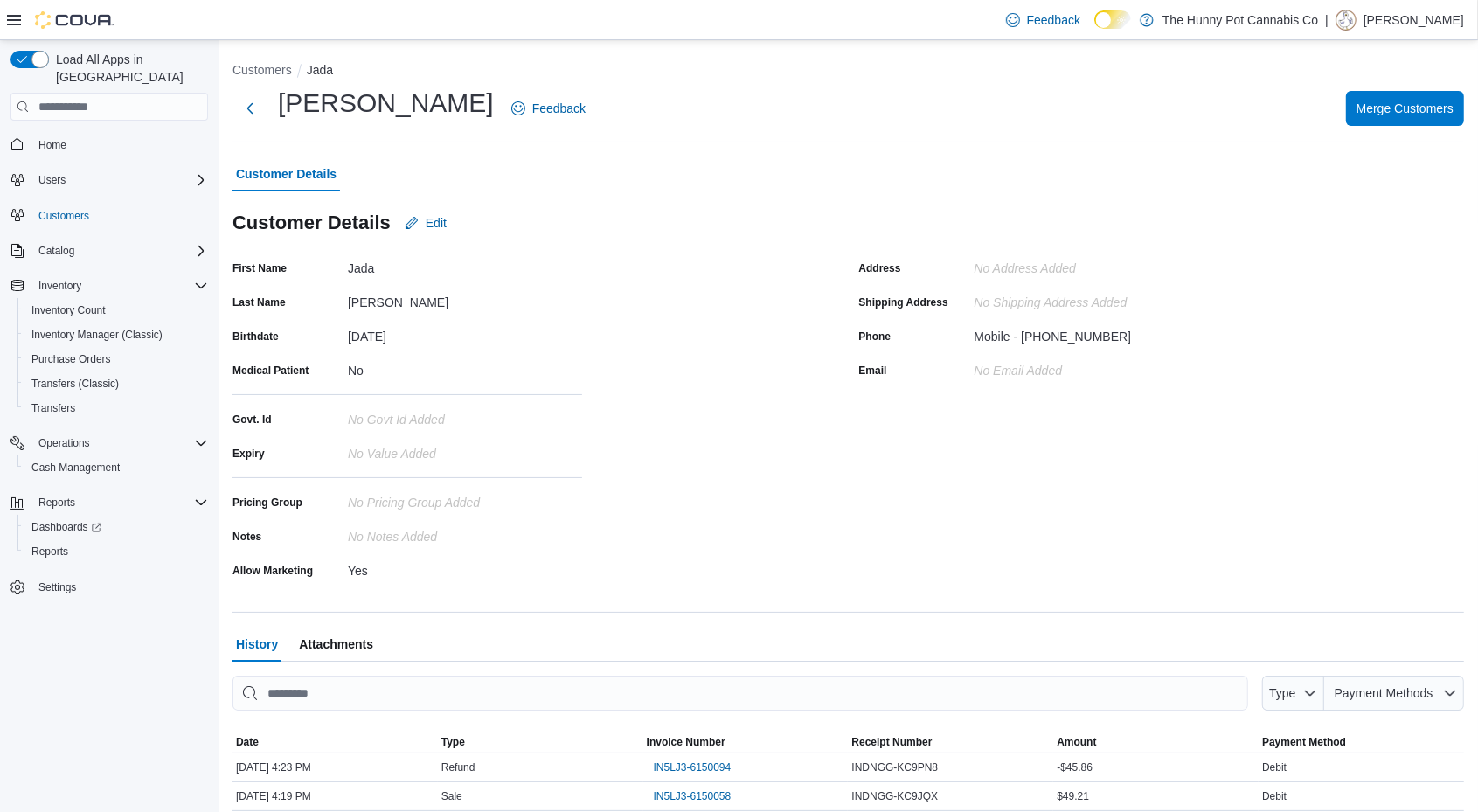
click at [416, 337] on div "[DATE]" at bounding box center [465, 333] width 234 height 21
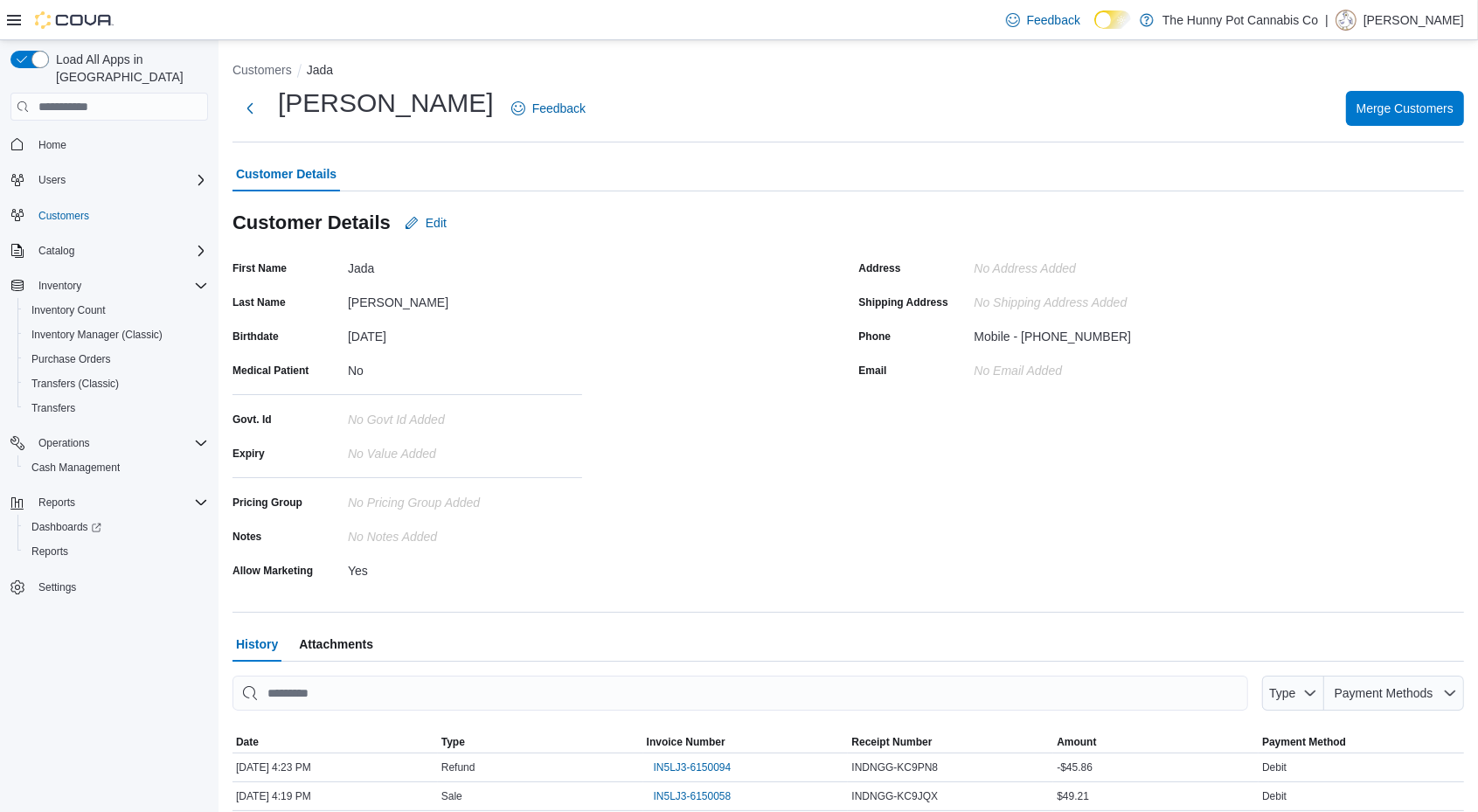
click at [416, 337] on div "[DATE]" at bounding box center [465, 333] width 234 height 21
click at [639, 377] on div "First Name [PERSON_NAME] Last Name [PERSON_NAME] Birthdate [DEMOGRAPHIC_DATA] M…" at bounding box center [535, 419] width 605 height 329
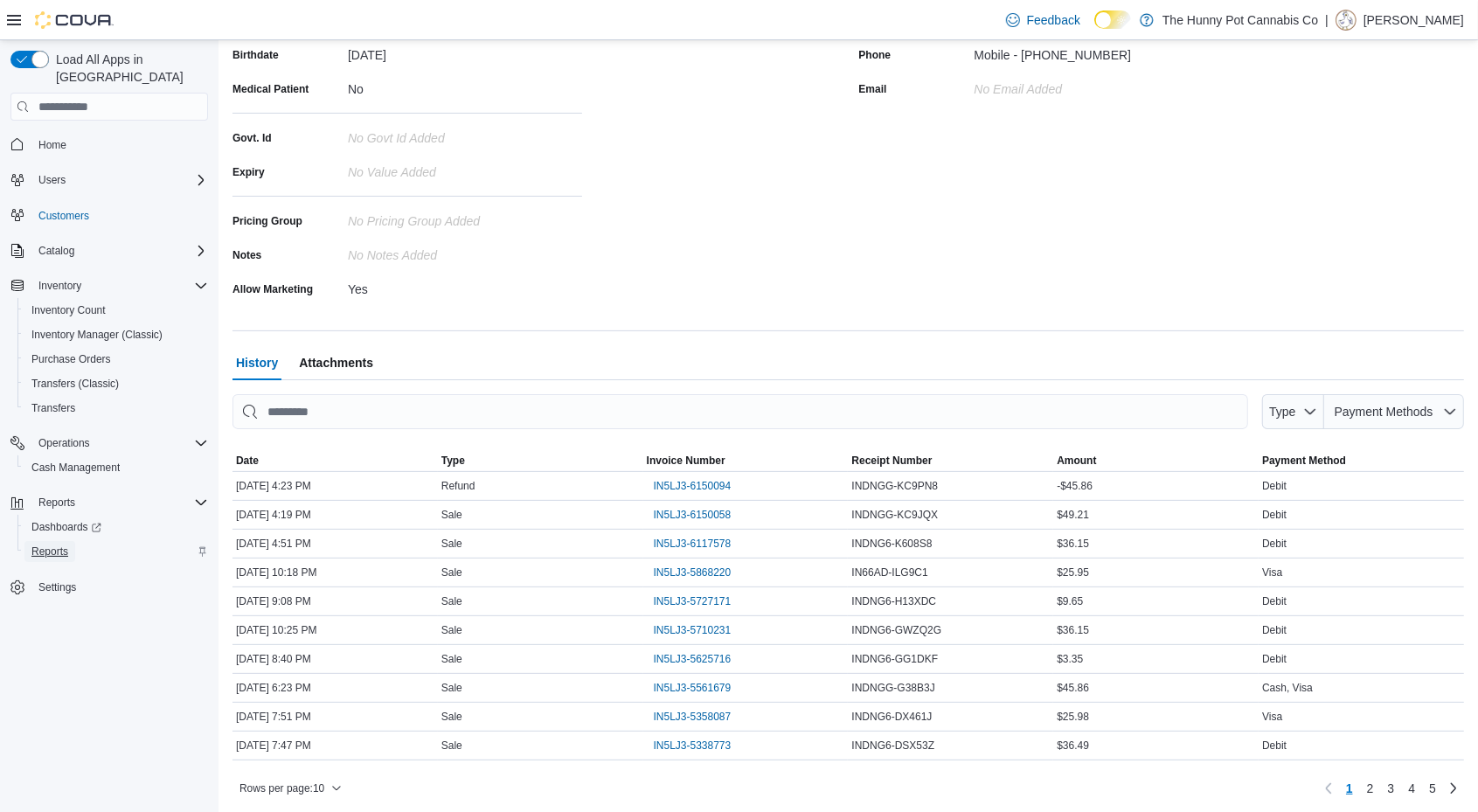
click at [62, 545] on span "Reports" at bounding box center [49, 552] width 37 height 14
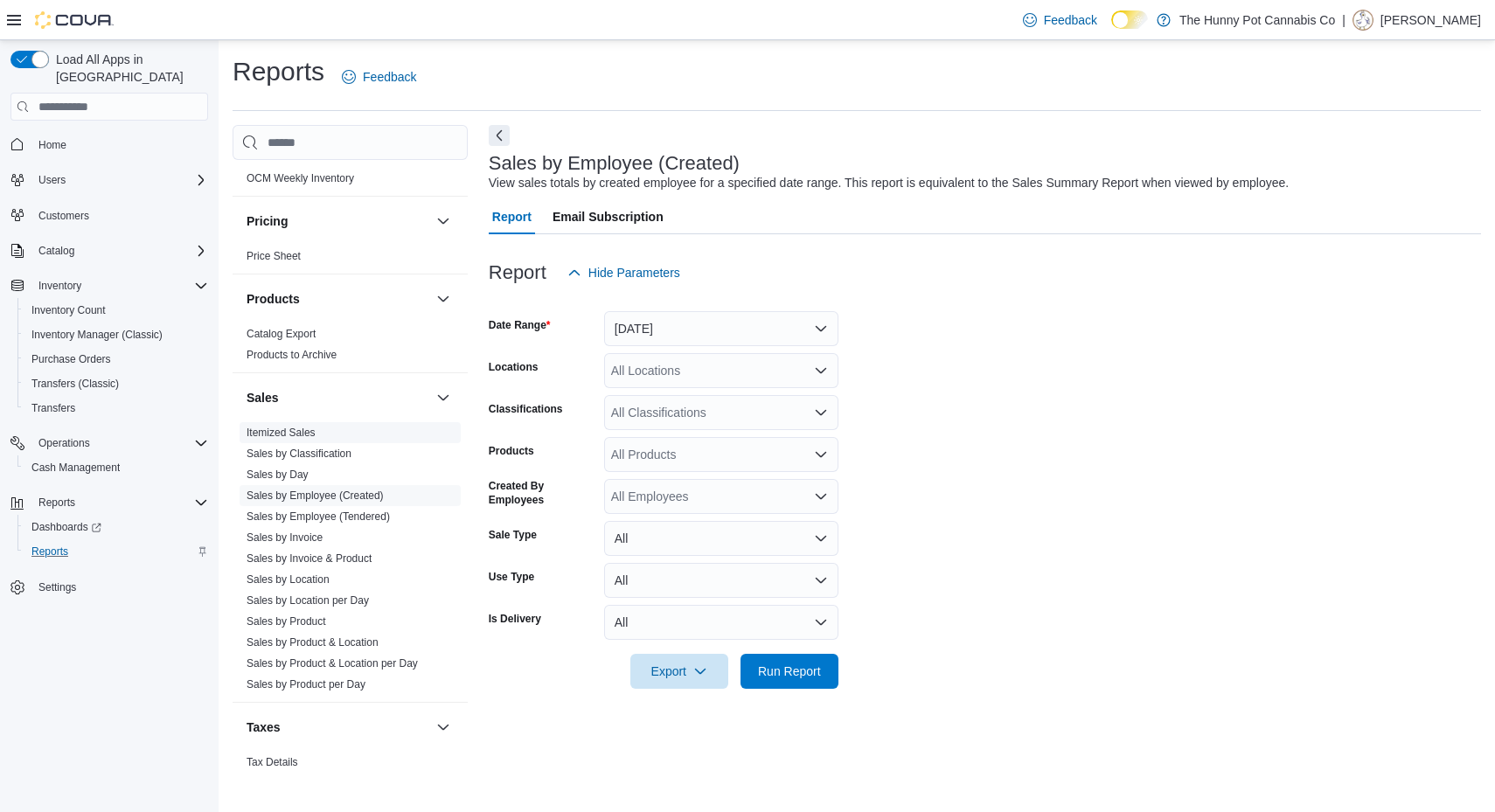
scroll to position [754, 0]
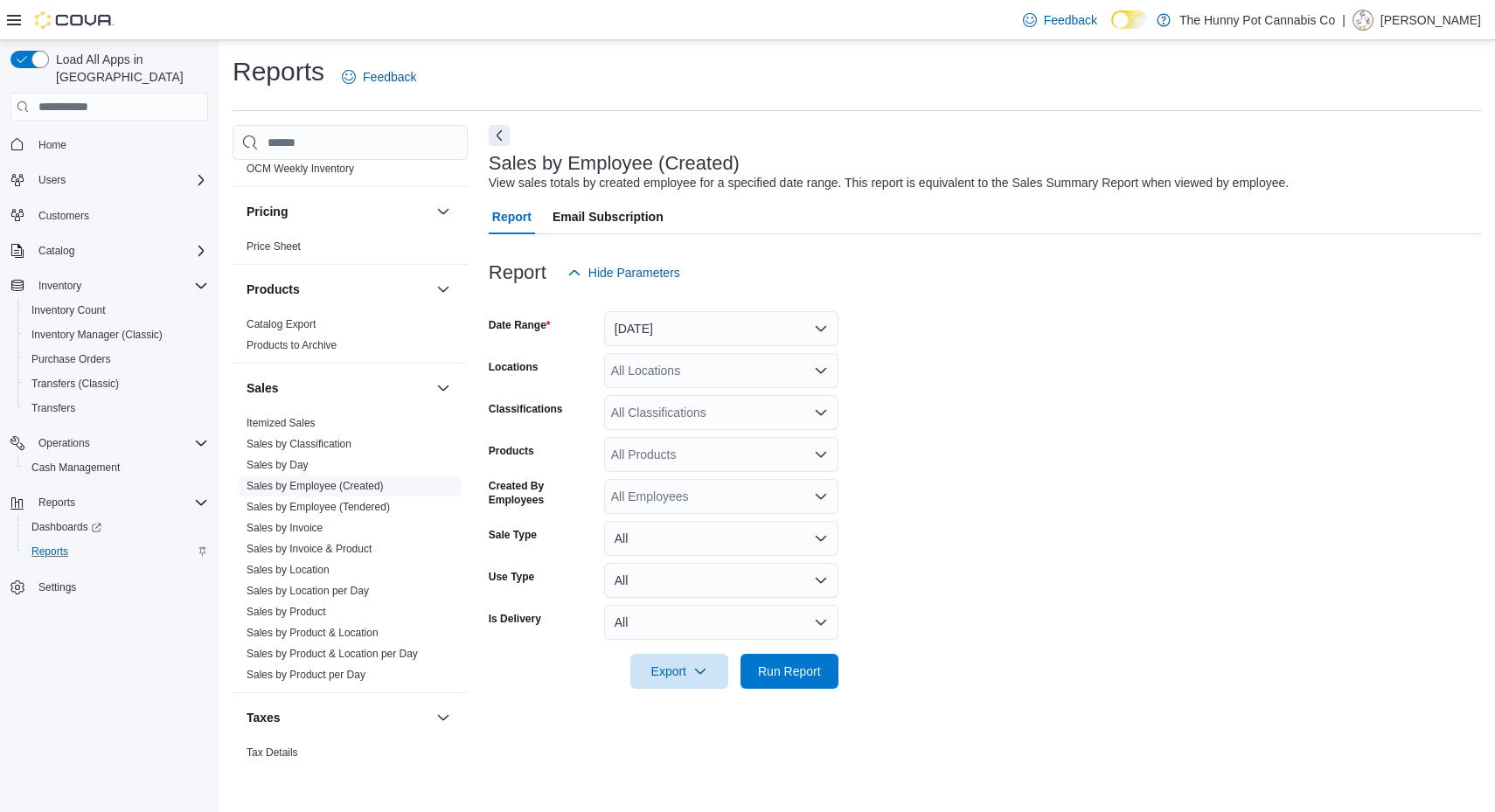
click at [330, 480] on link "Sales by Employee (Created)" at bounding box center [315, 486] width 137 height 12
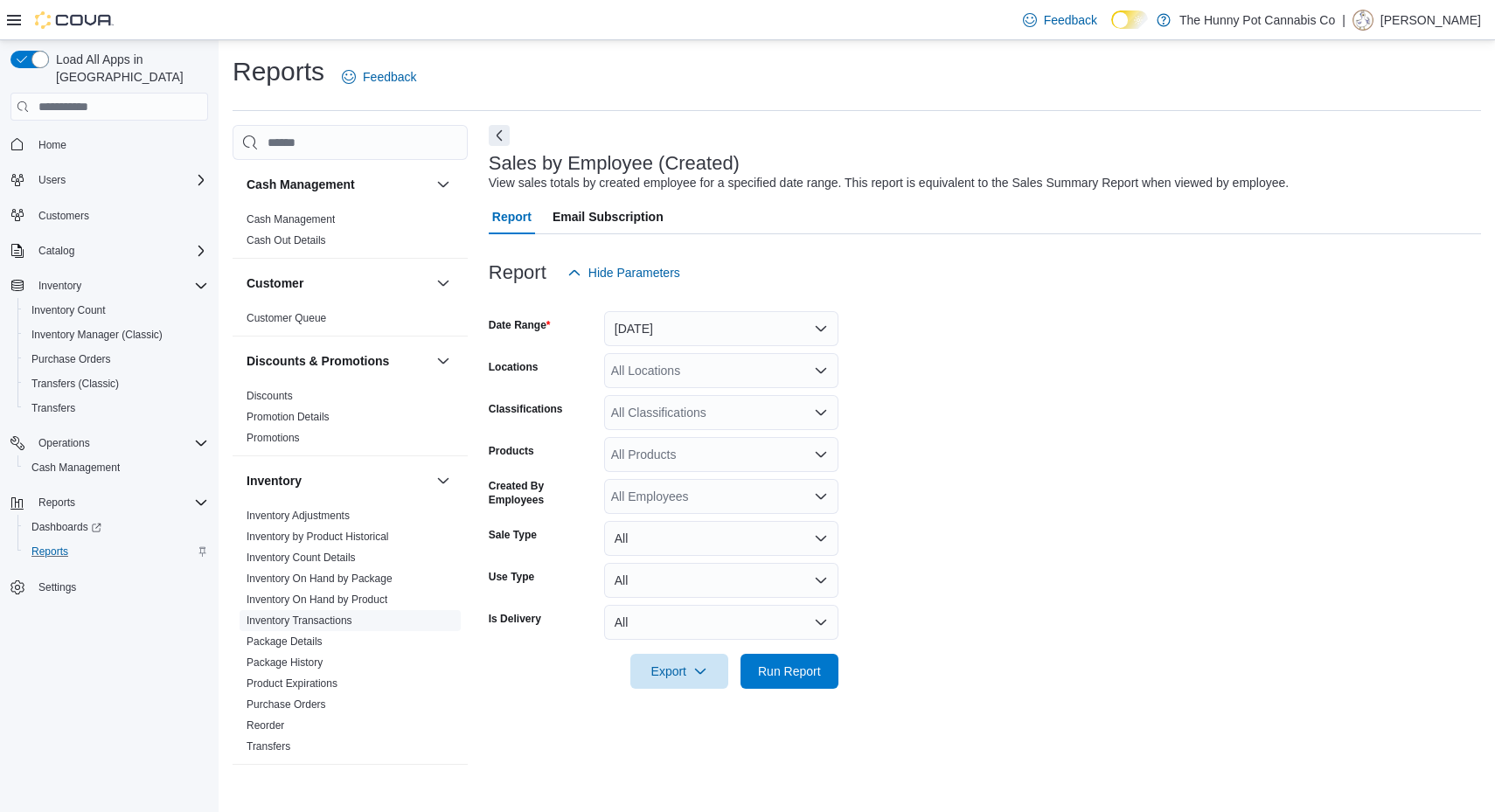
click at [337, 621] on link "Inventory Transactions" at bounding box center [299, 621] width 106 height 12
click at [687, 337] on button "[DATE]" at bounding box center [720, 328] width 234 height 35
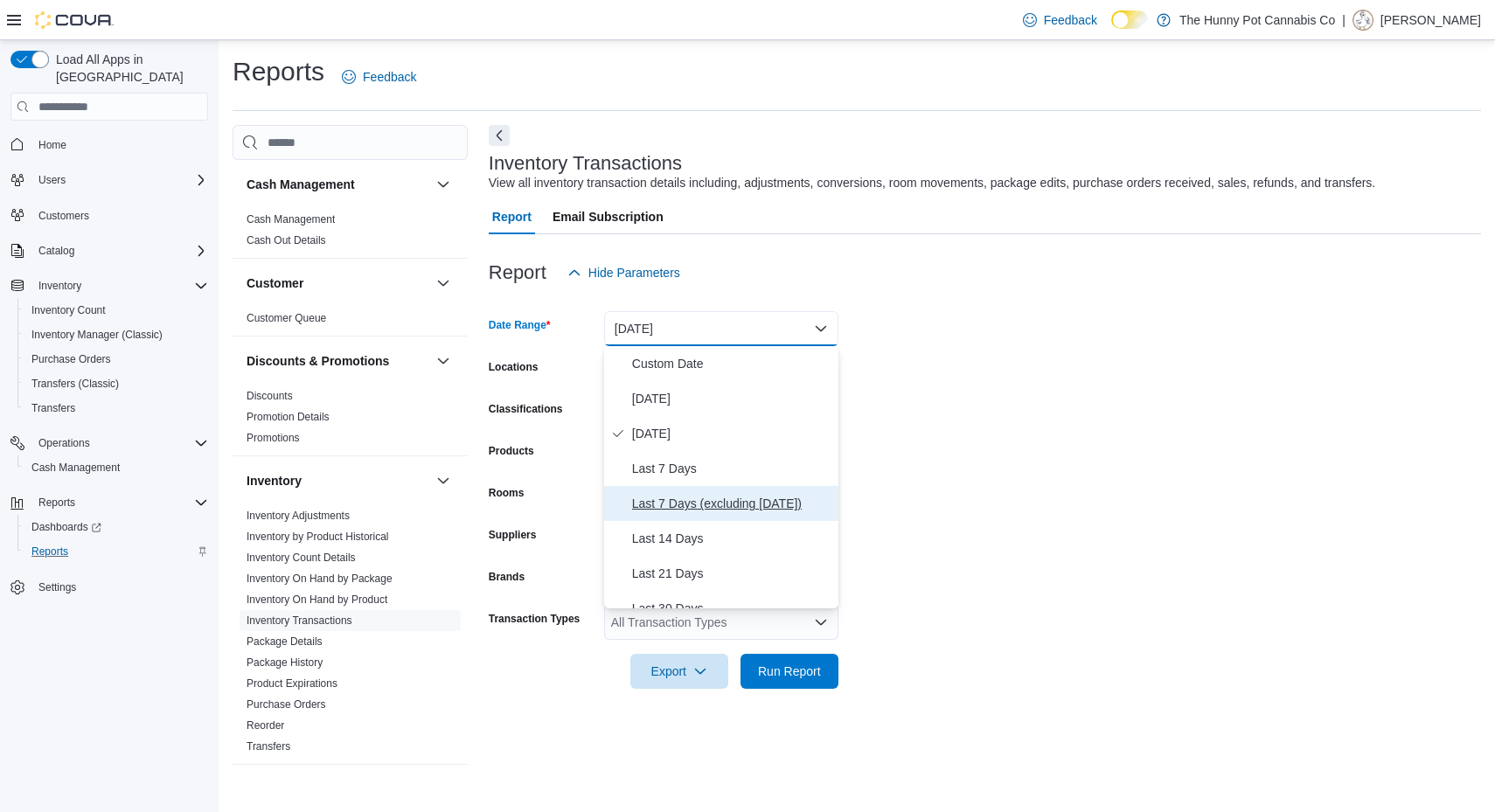
click at [737, 498] on span "Last 7 Days (excluding [DATE])" at bounding box center [732, 504] width 199 height 21
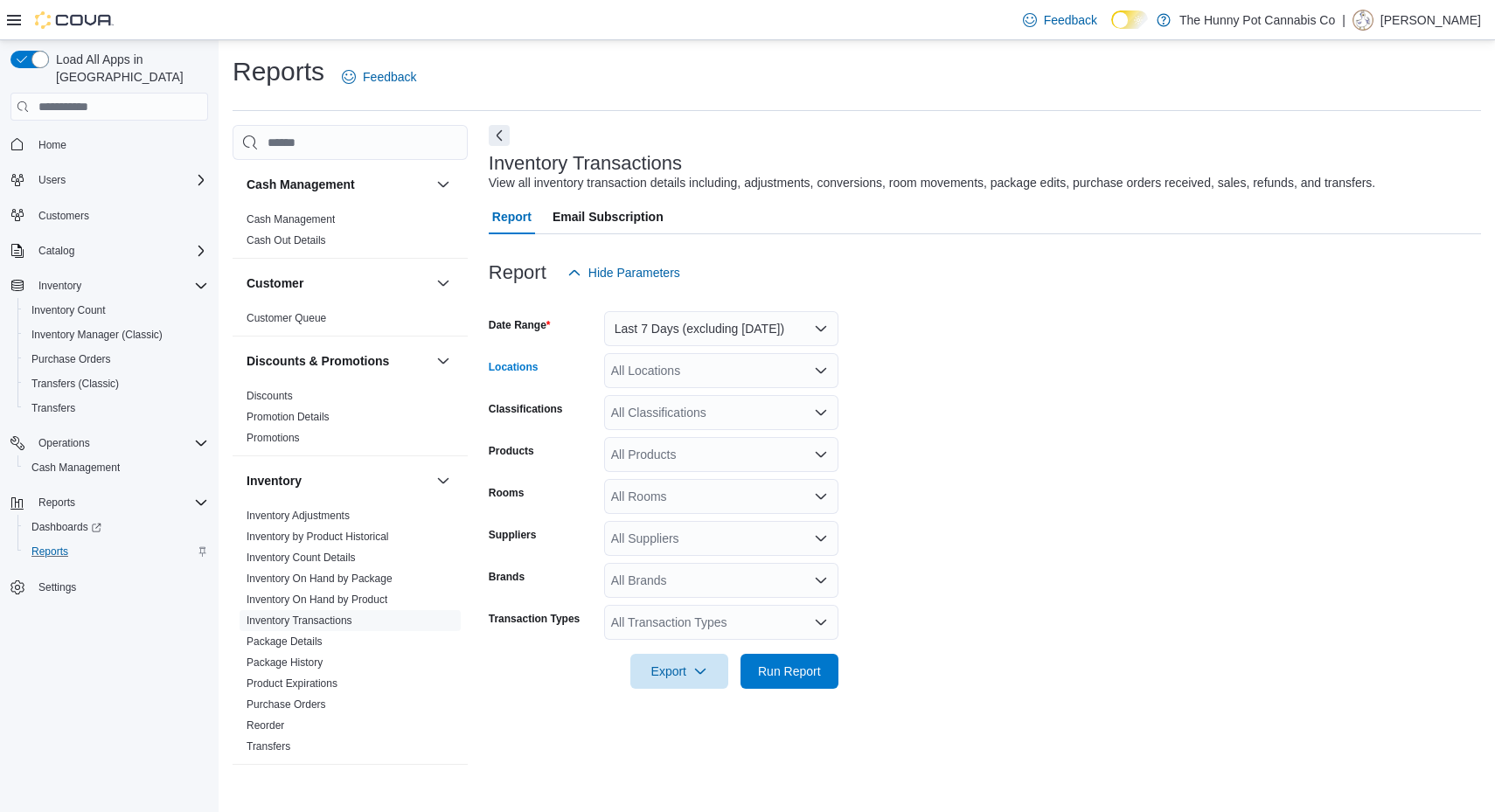
click at [697, 374] on div "All Locations" at bounding box center [720, 370] width 234 height 35
type input "****"
click at [713, 398] on span "[STREET_ADDRESS]" at bounding box center [710, 401] width 120 height 18
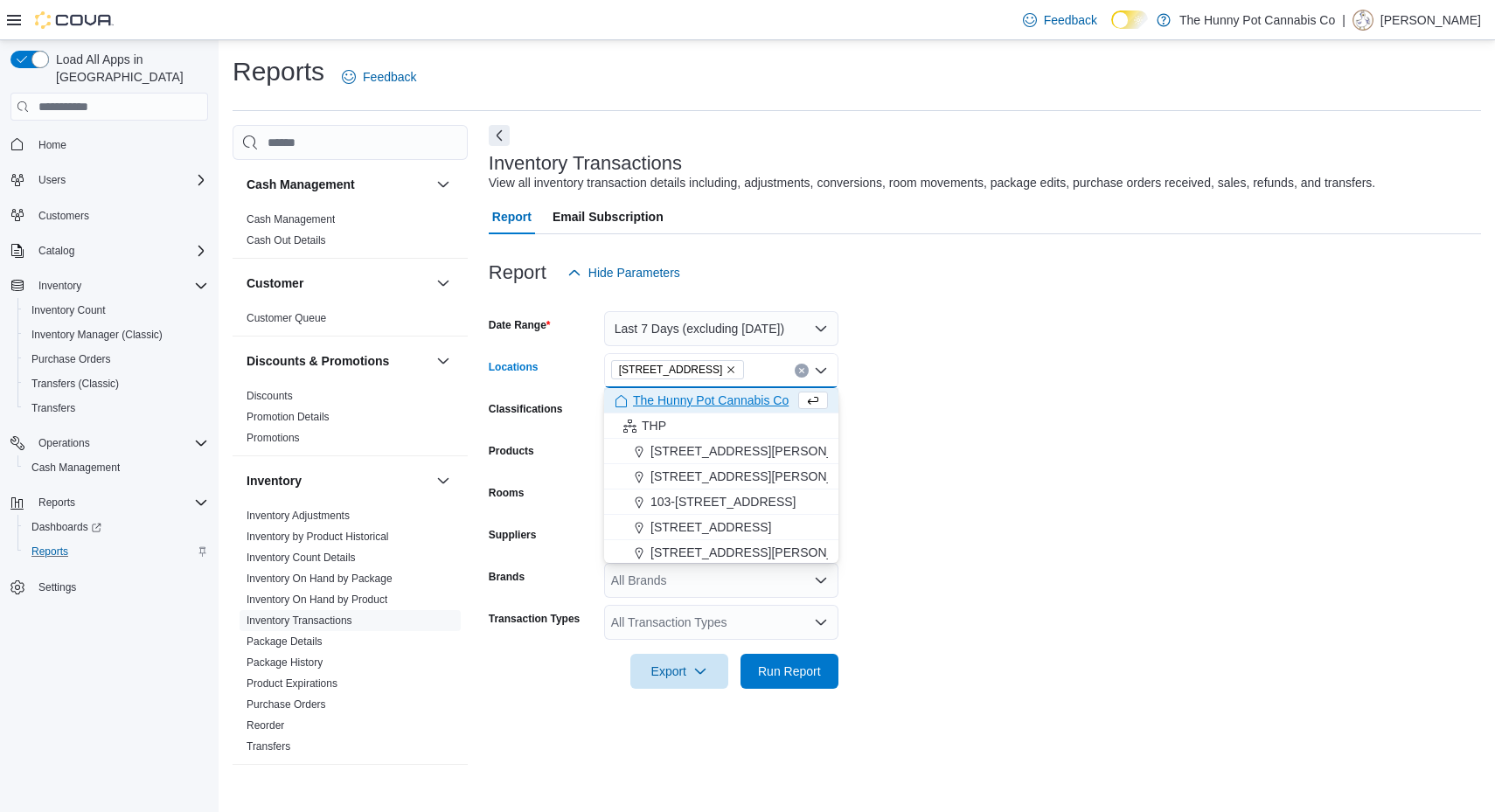
click at [996, 428] on form "Date Range Last 7 Days (excluding [DATE]) Locations [STREET_ADDRESS] Selected. …" at bounding box center [985, 490] width 992 height 399
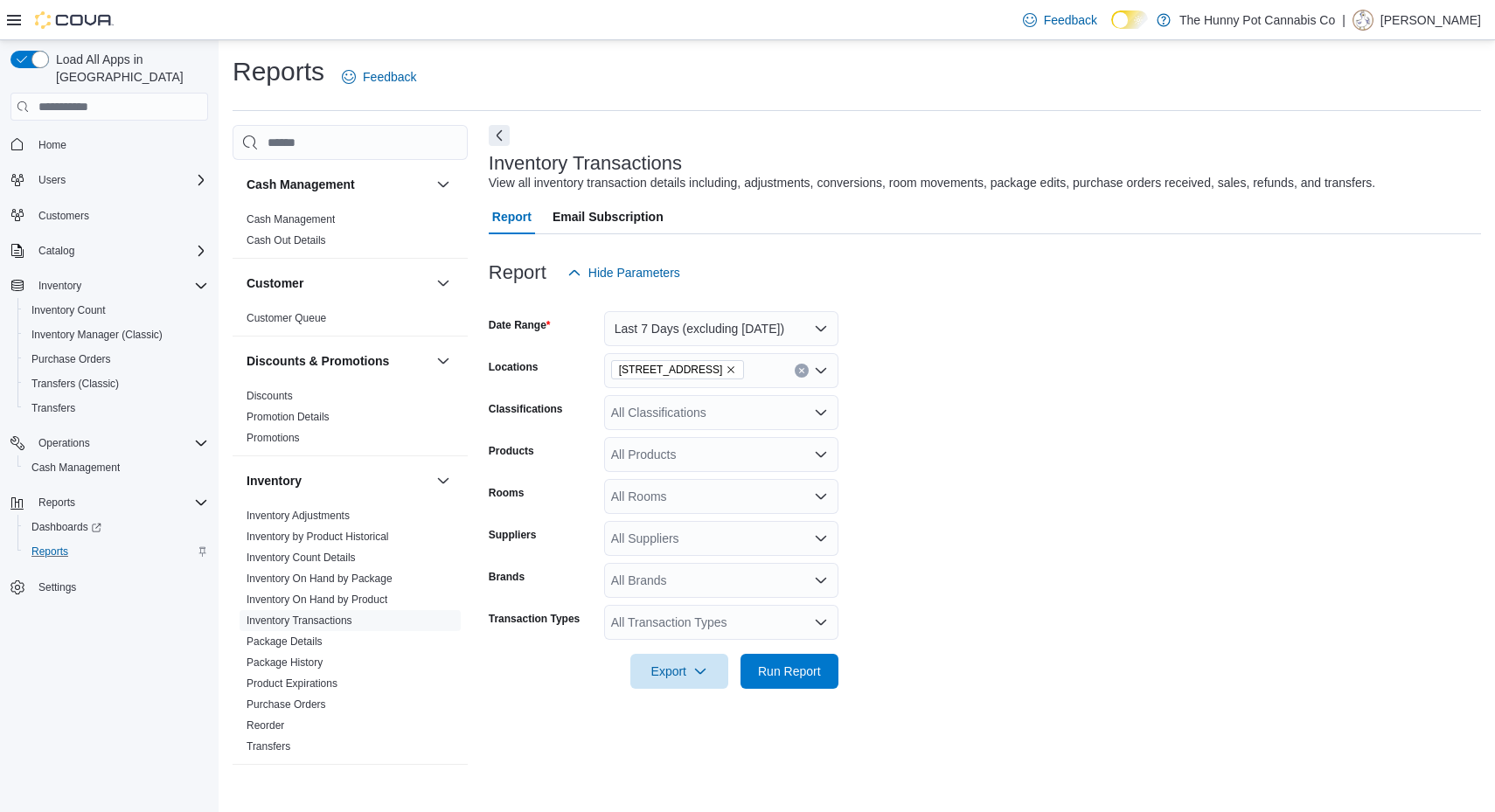
click at [647, 446] on div "All Products" at bounding box center [720, 454] width 234 height 35
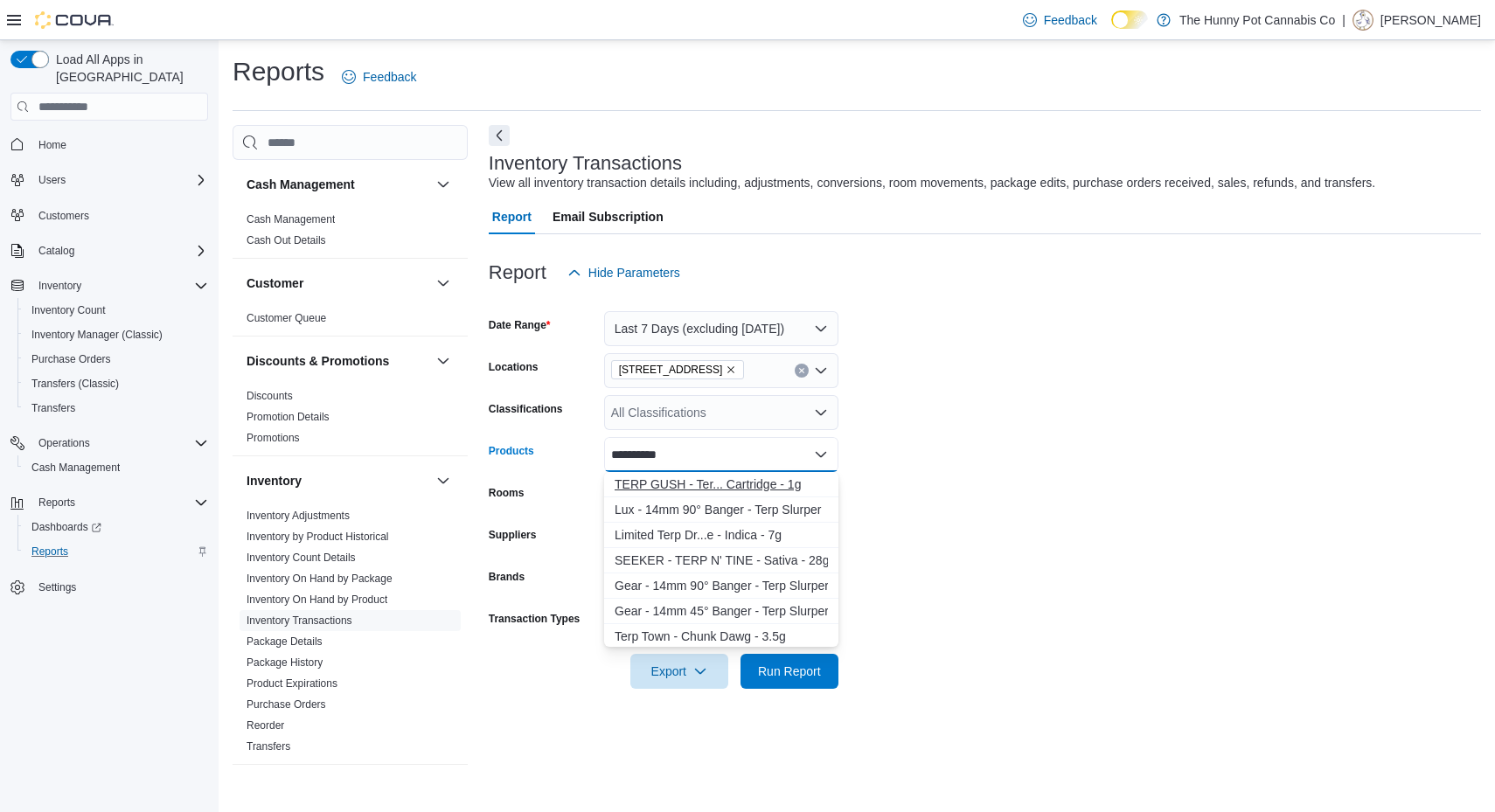
type input "**********"
click at [704, 489] on div "TERP GUSH - Ter... Cartridge - 1g" at bounding box center [721, 484] width 214 height 18
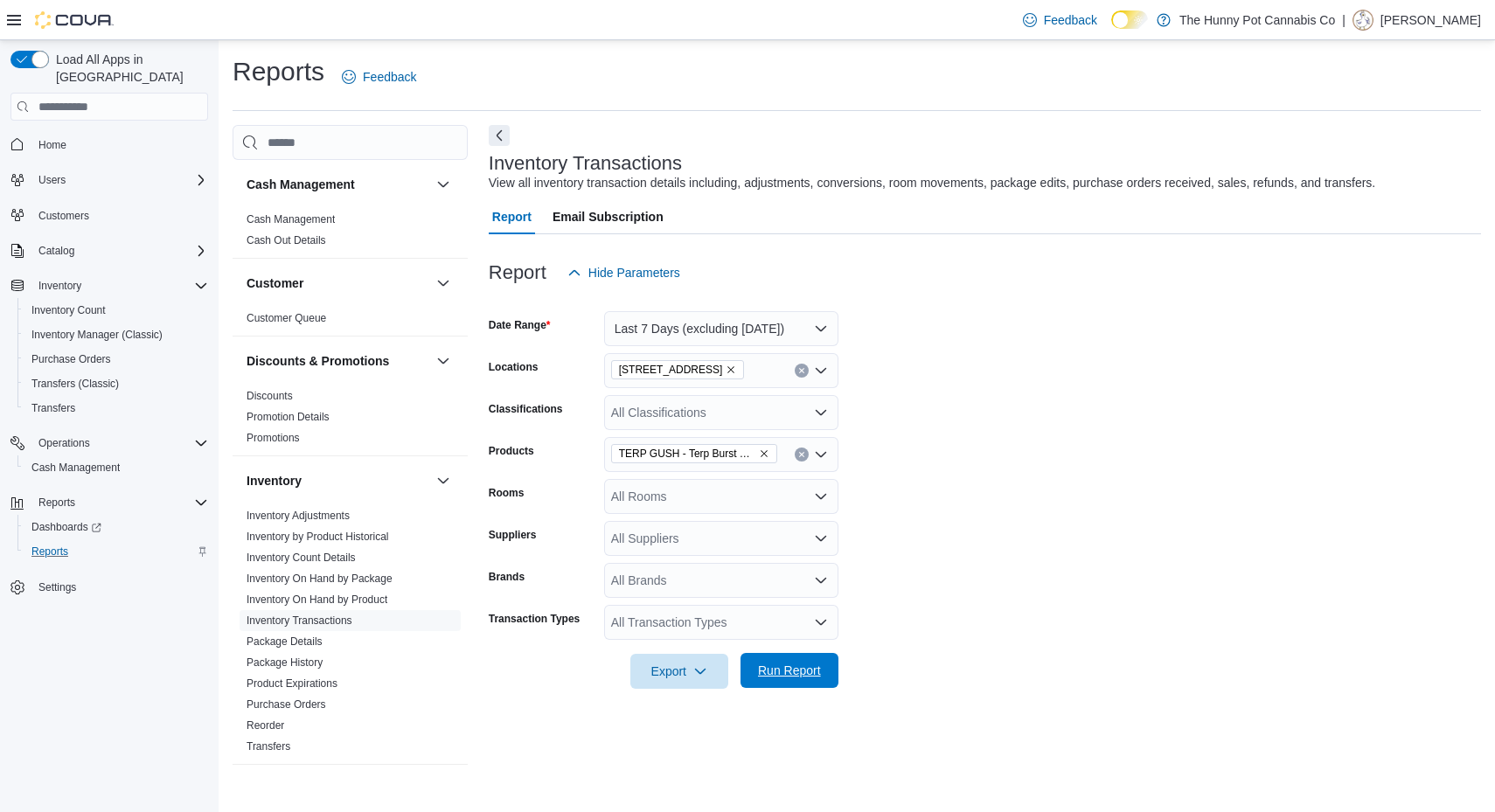
click at [787, 678] on span "Run Report" at bounding box center [789, 670] width 63 height 18
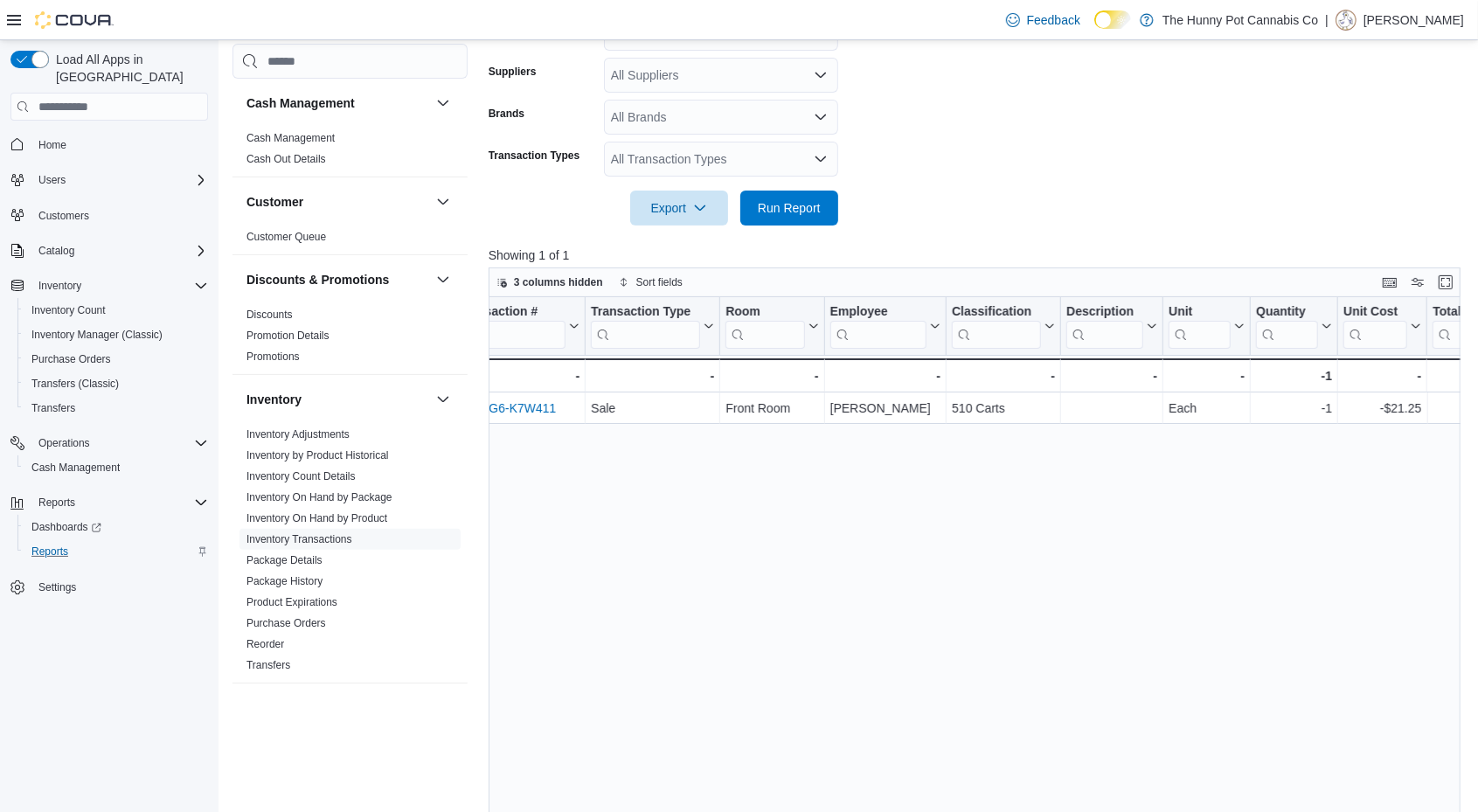
scroll to position [0, 1054]
click at [46, 138] on button "Home" at bounding box center [110, 143] width 212 height 25
